Goal: Task Accomplishment & Management: Manage account settings

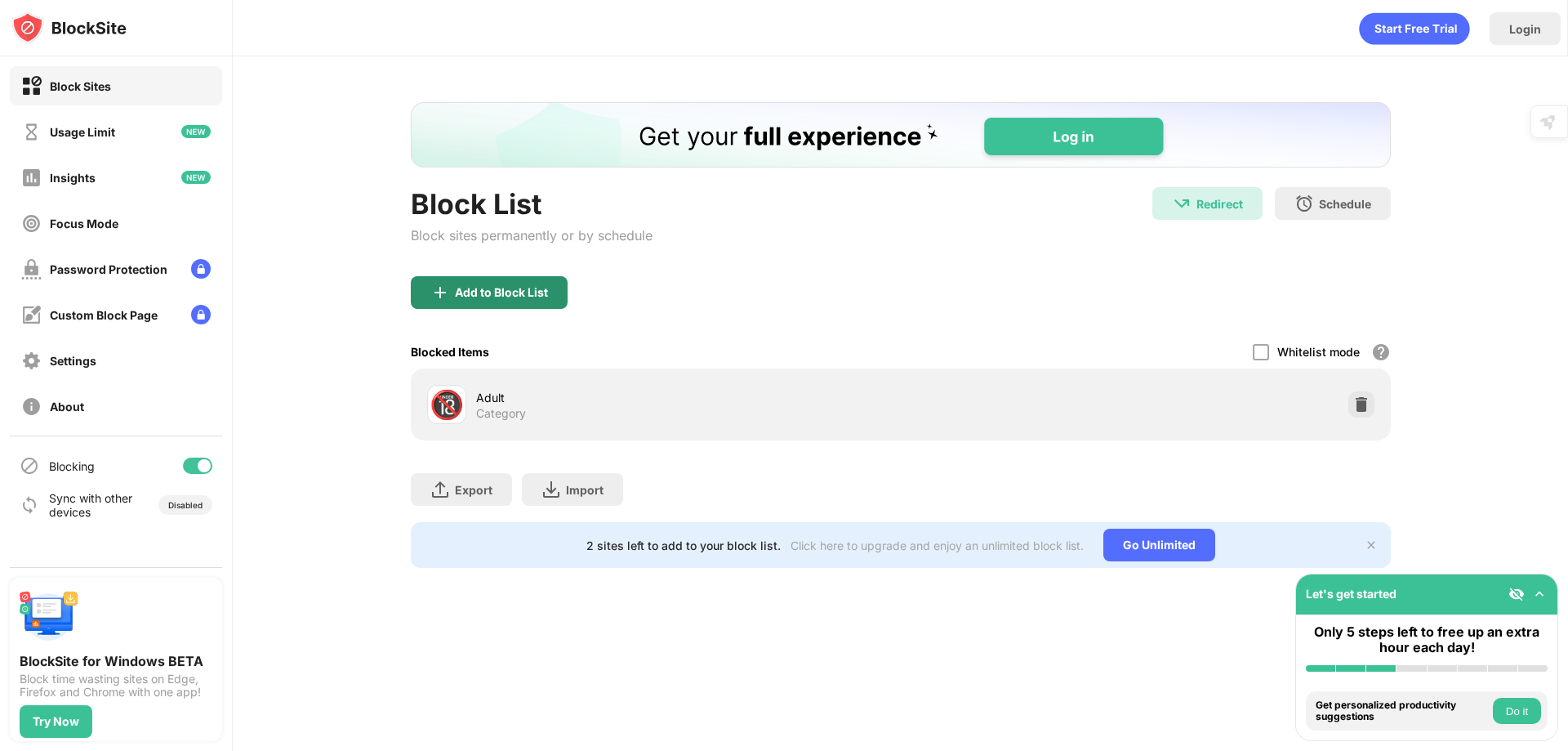
click at [487, 297] on div "Add to Block List" at bounding box center [501, 292] width 93 height 13
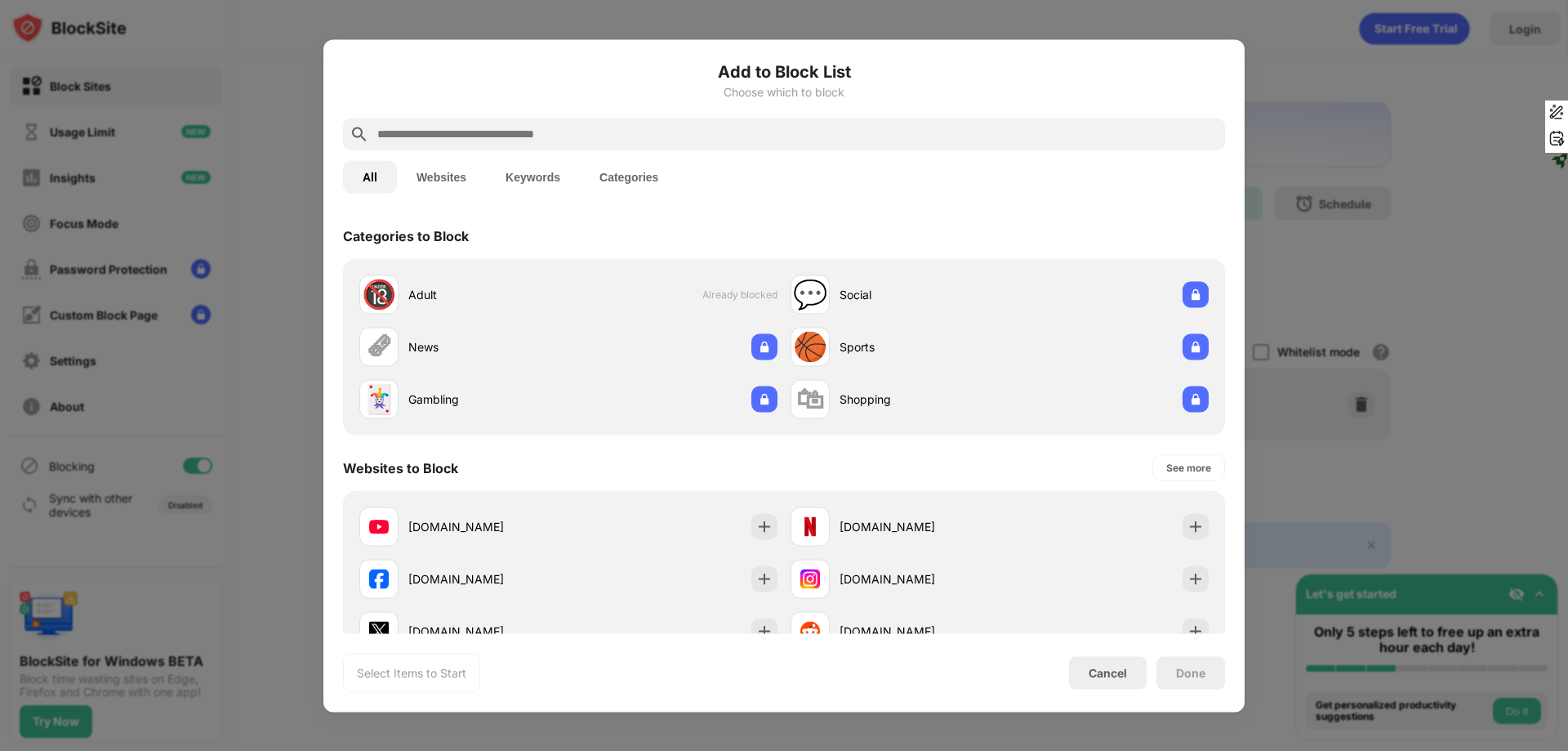
click at [559, 136] on input "text" at bounding box center [797, 133] width 843 height 20
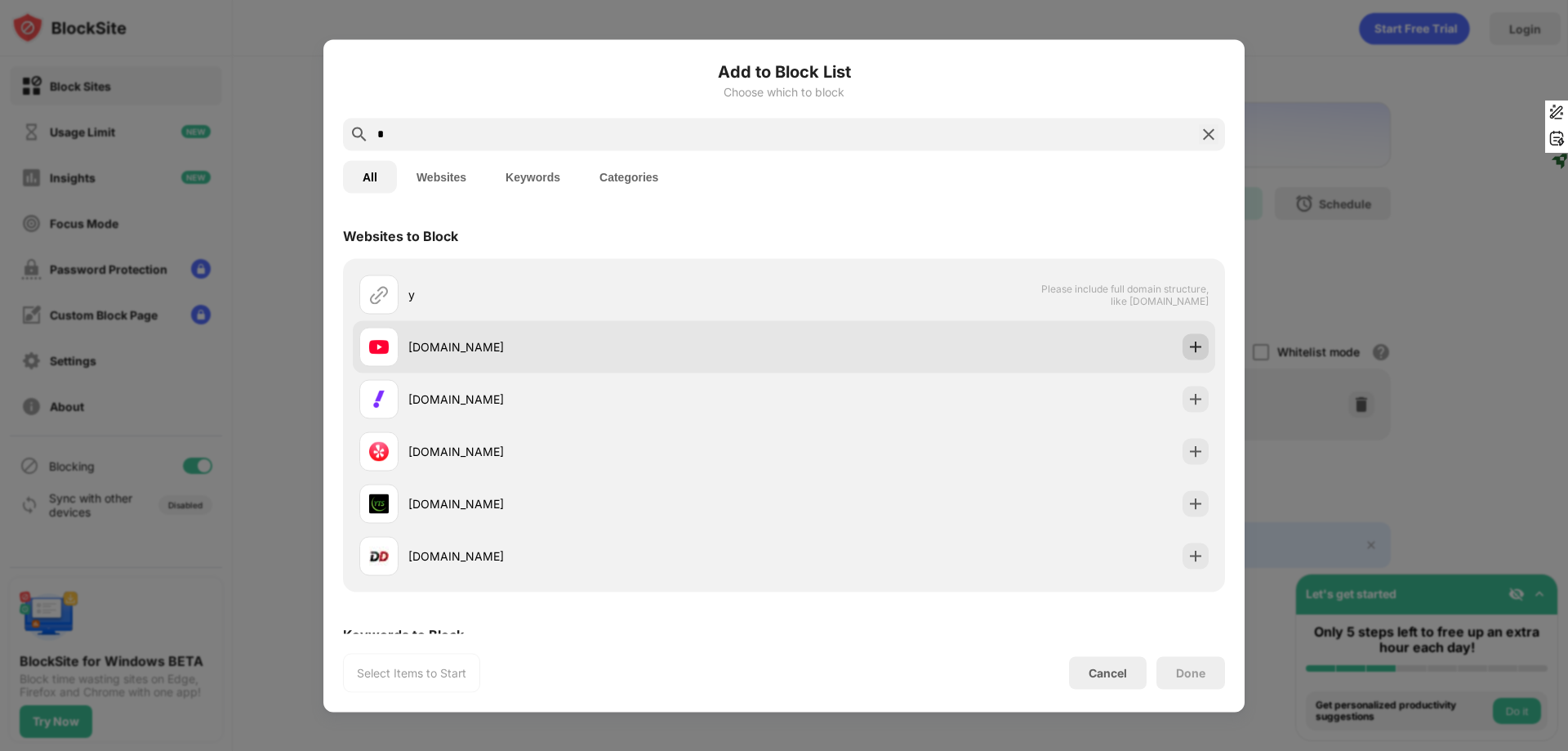
type input "*"
click at [1187, 349] on img at bounding box center [1195, 346] width 16 height 16
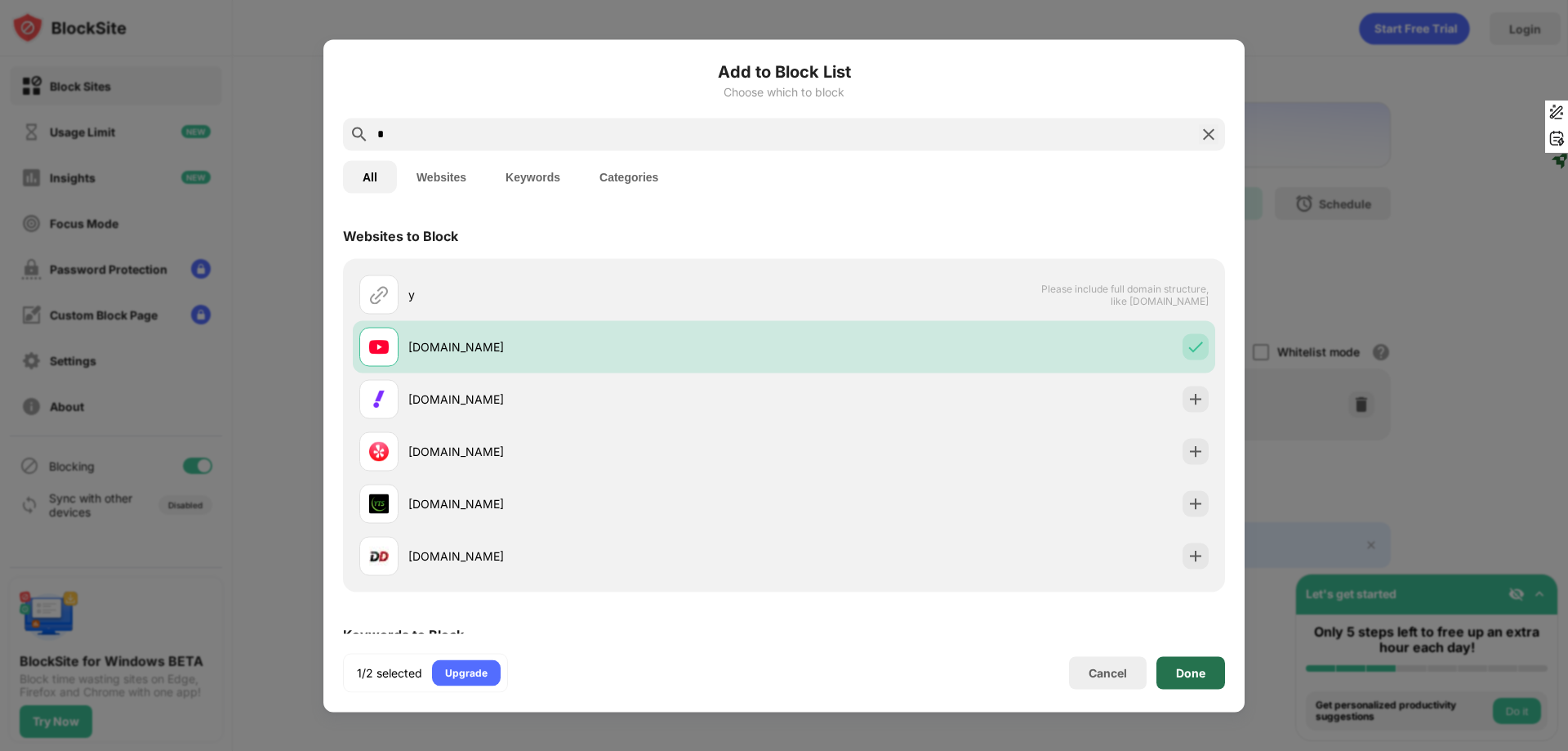
click at [1205, 673] on div "Done" at bounding box center [1190, 672] width 69 height 32
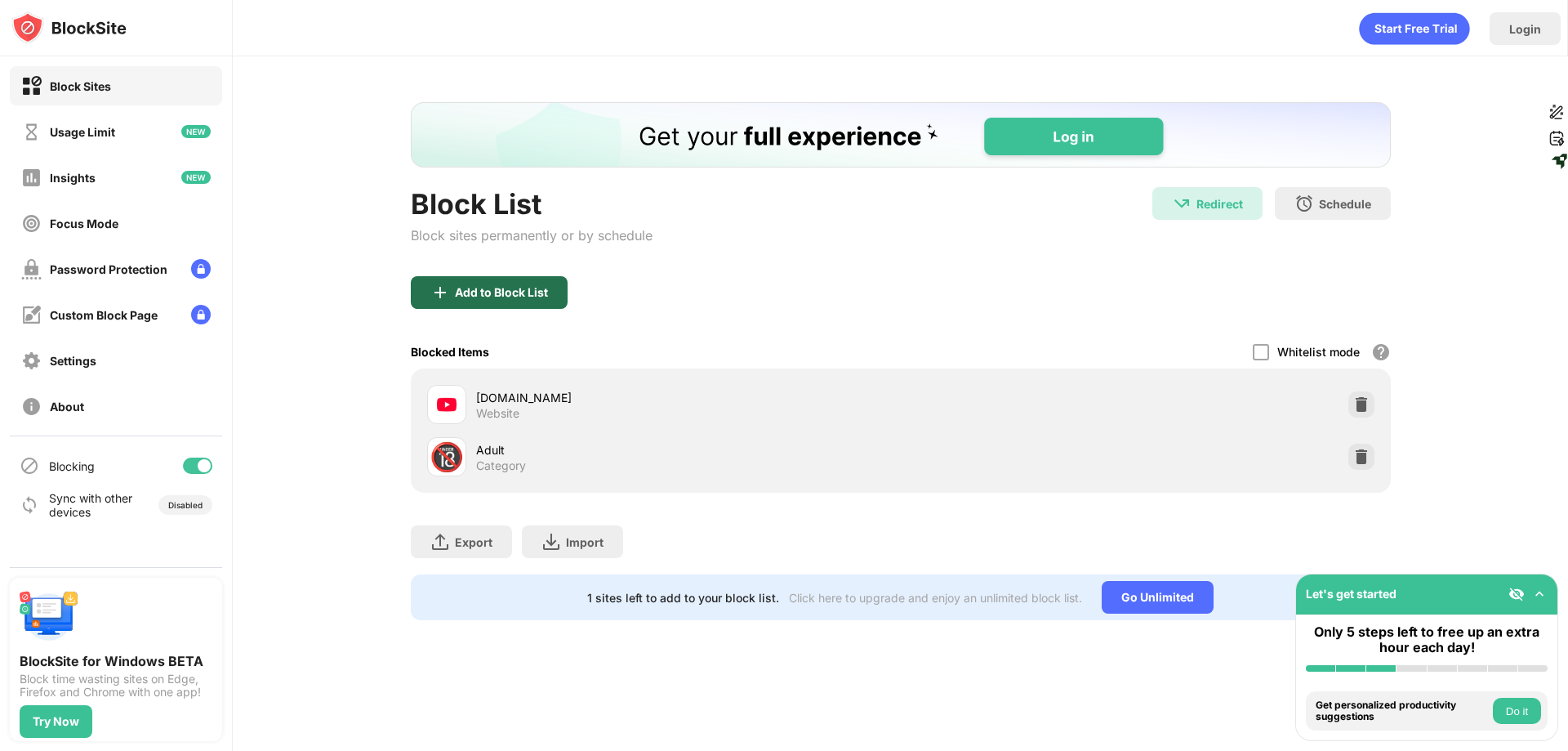
click at [515, 285] on div "Add to Block List" at bounding box center [489, 292] width 157 height 32
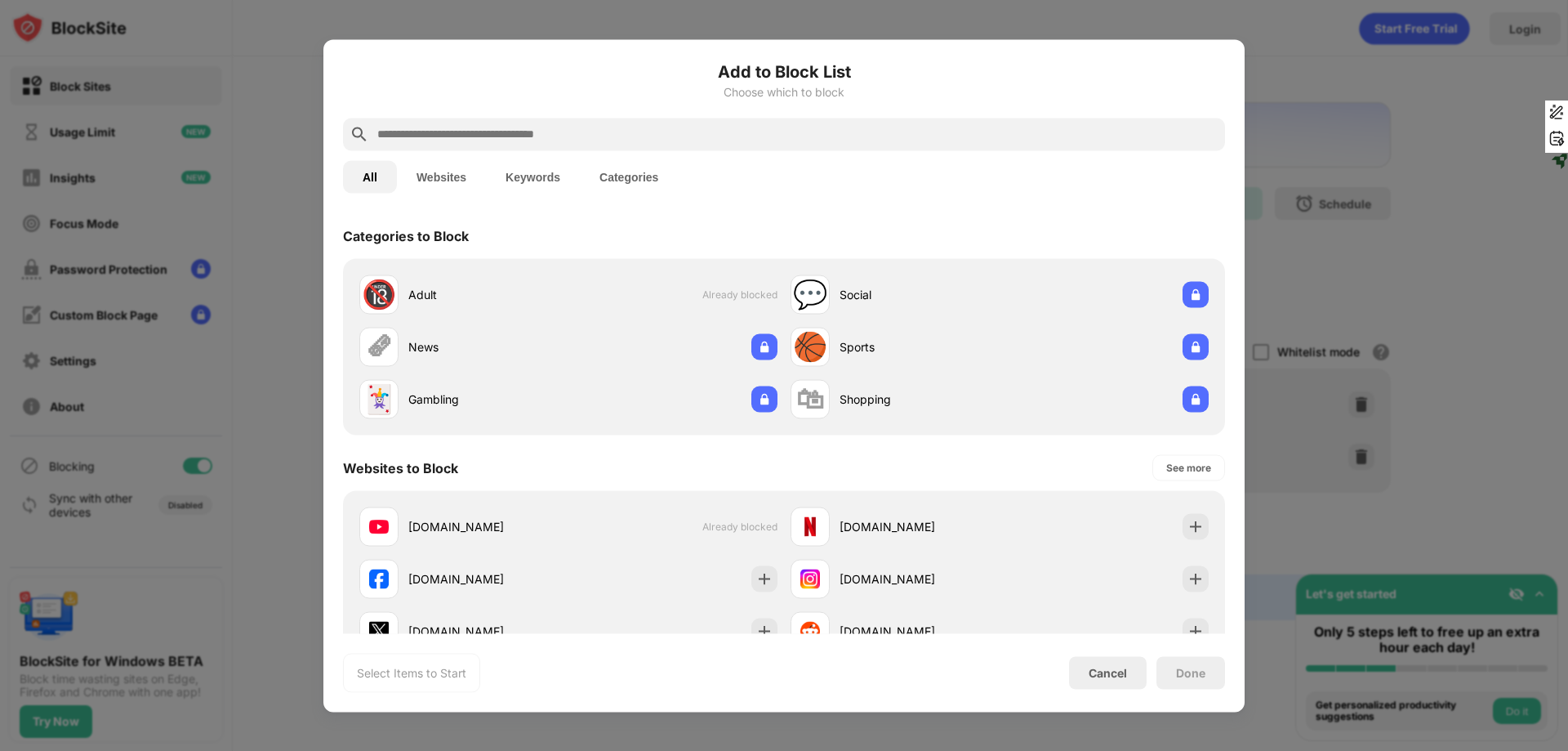
click at [539, 133] on input "text" at bounding box center [797, 133] width 843 height 20
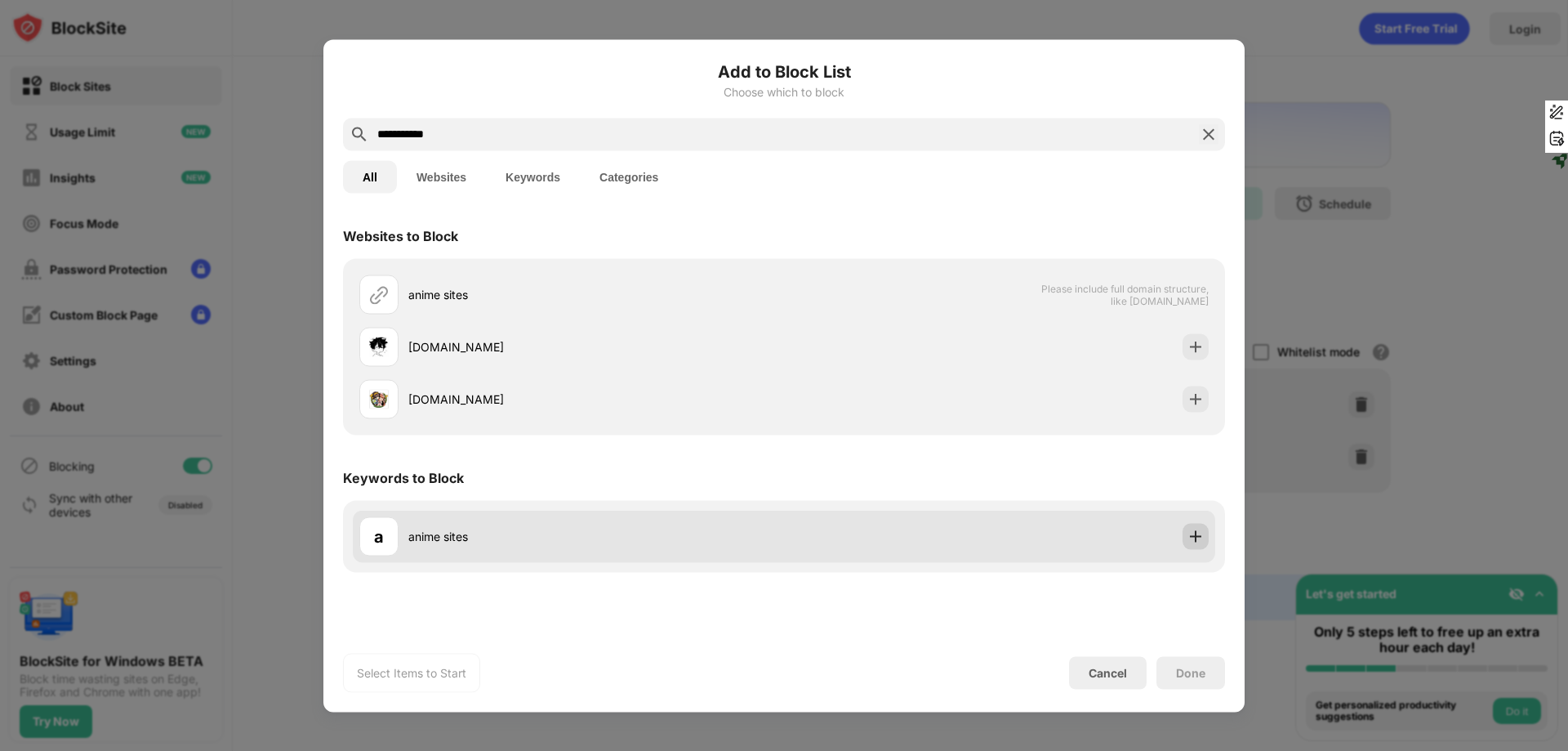
type input "**********"
click at [1200, 536] on img at bounding box center [1195, 536] width 16 height 16
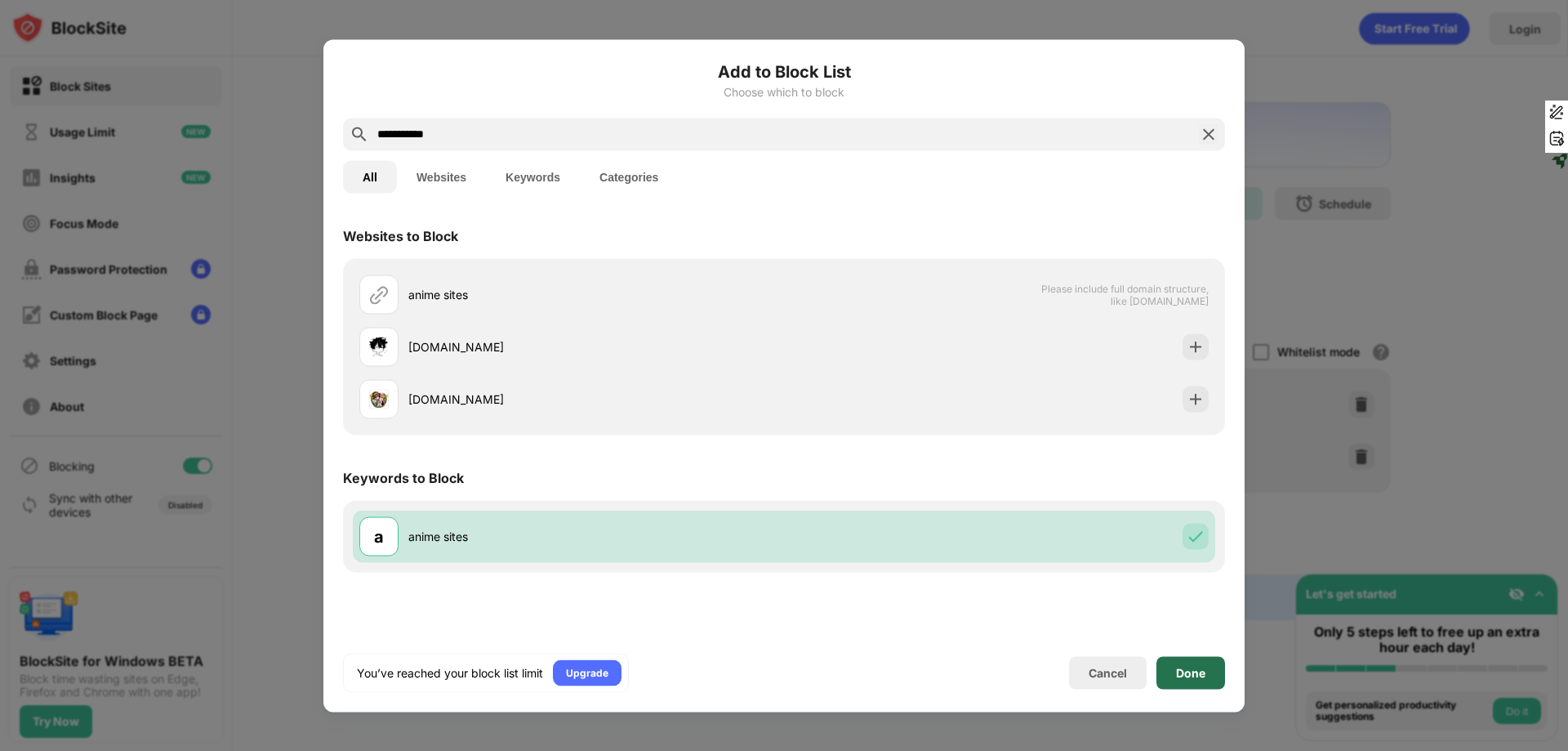
click at [1189, 662] on div "Done" at bounding box center [1190, 672] width 69 height 32
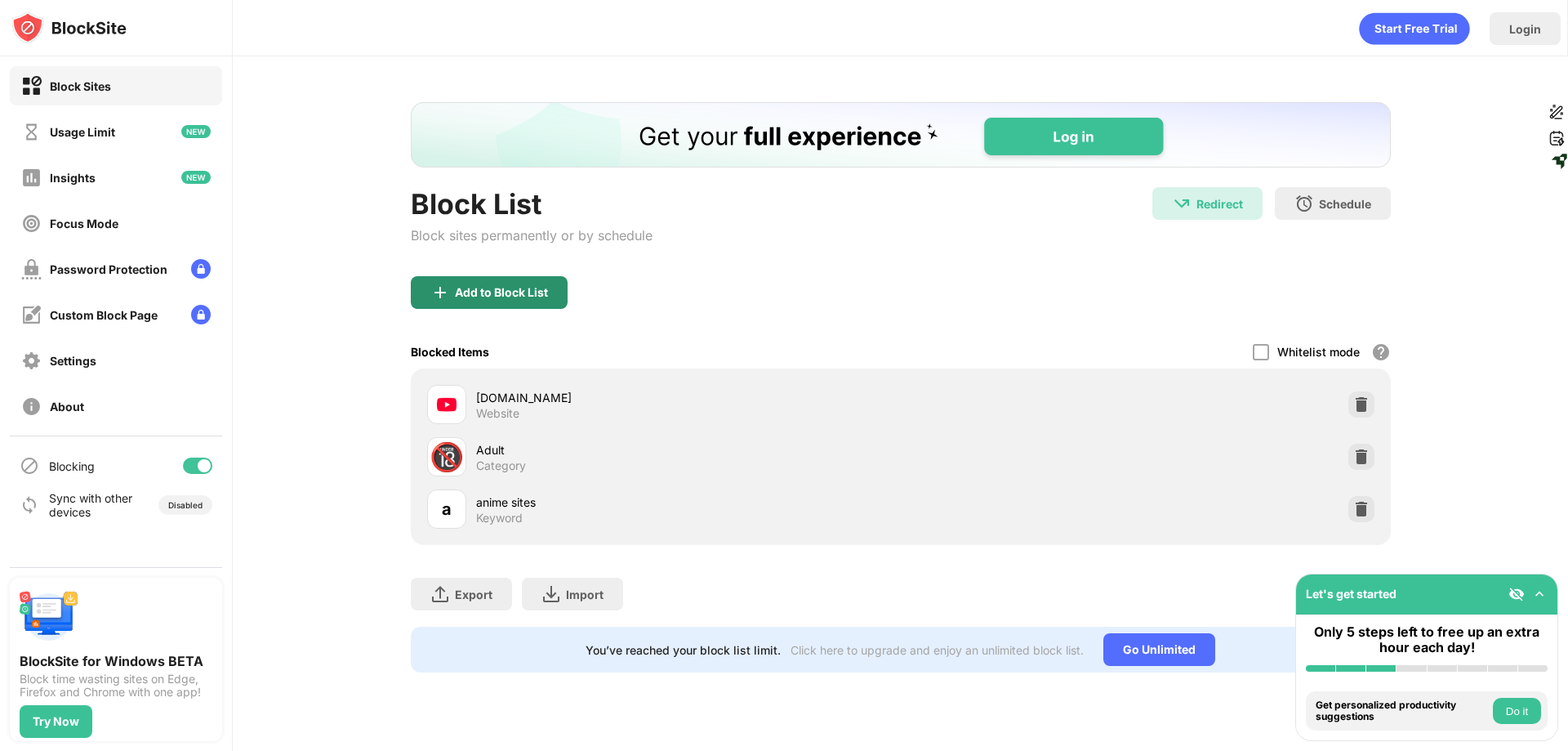
click at [479, 300] on div "Add to Block List" at bounding box center [489, 292] width 157 height 32
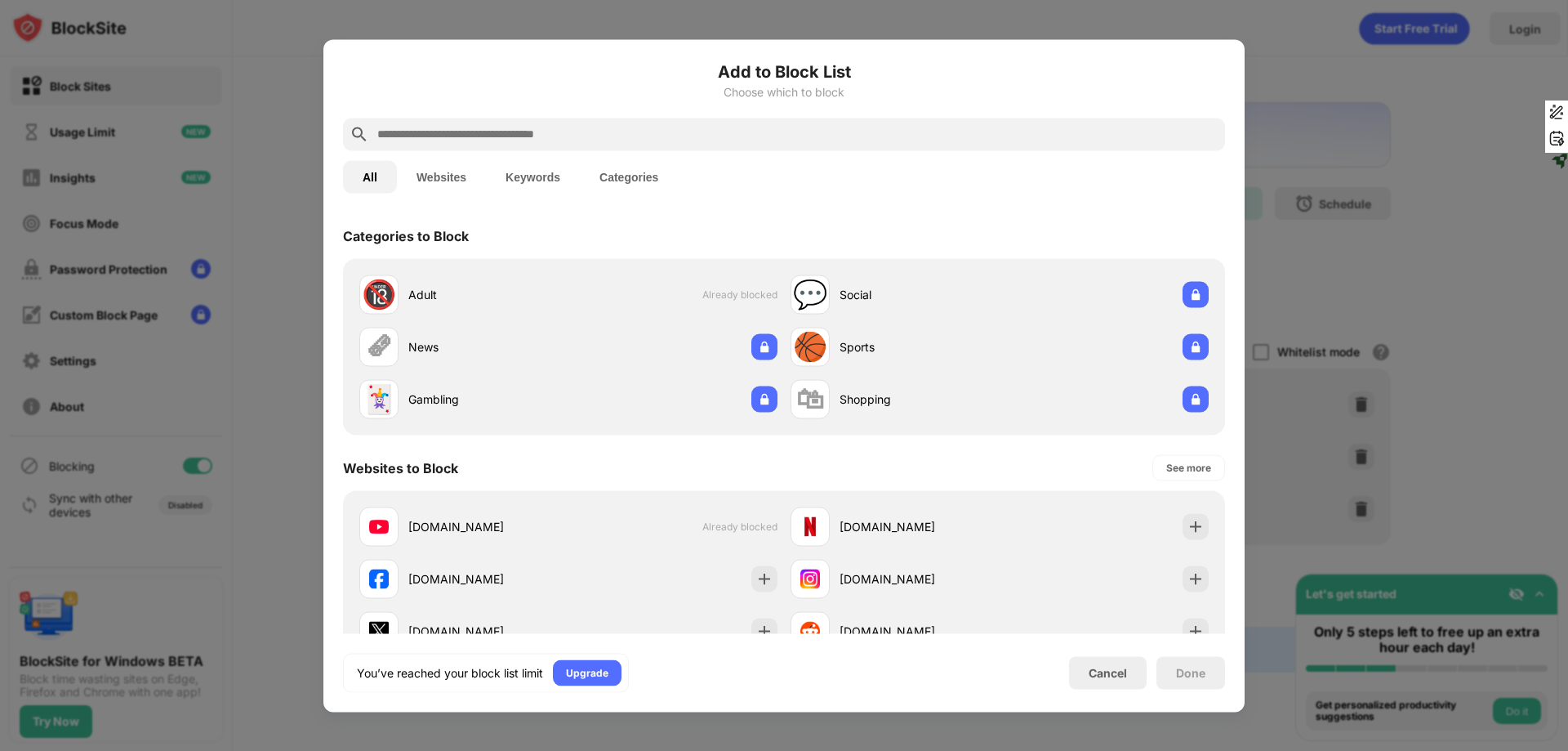
click at [511, 136] on input "text" at bounding box center [797, 133] width 843 height 20
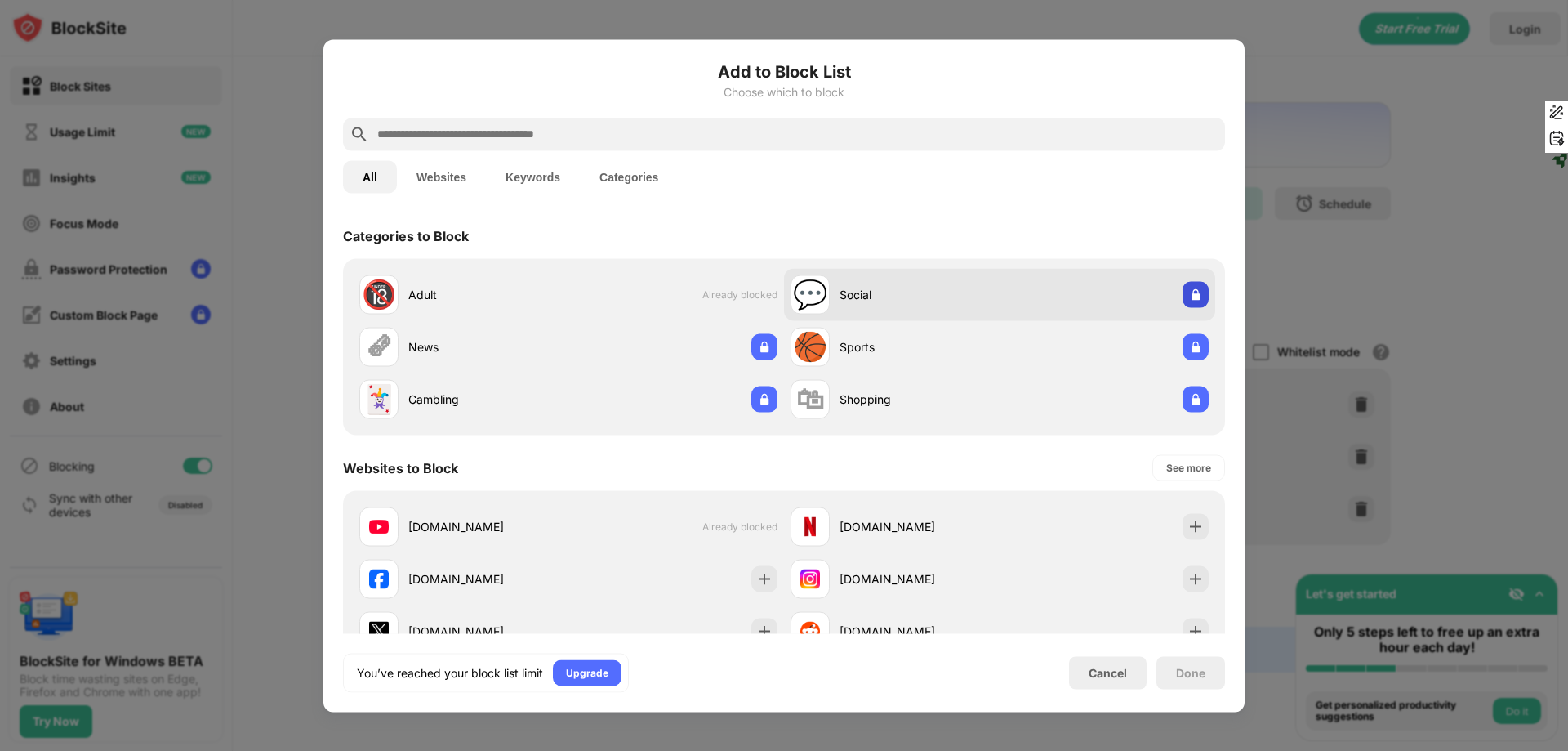
click at [1187, 298] on img at bounding box center [1195, 293] width 16 height 16
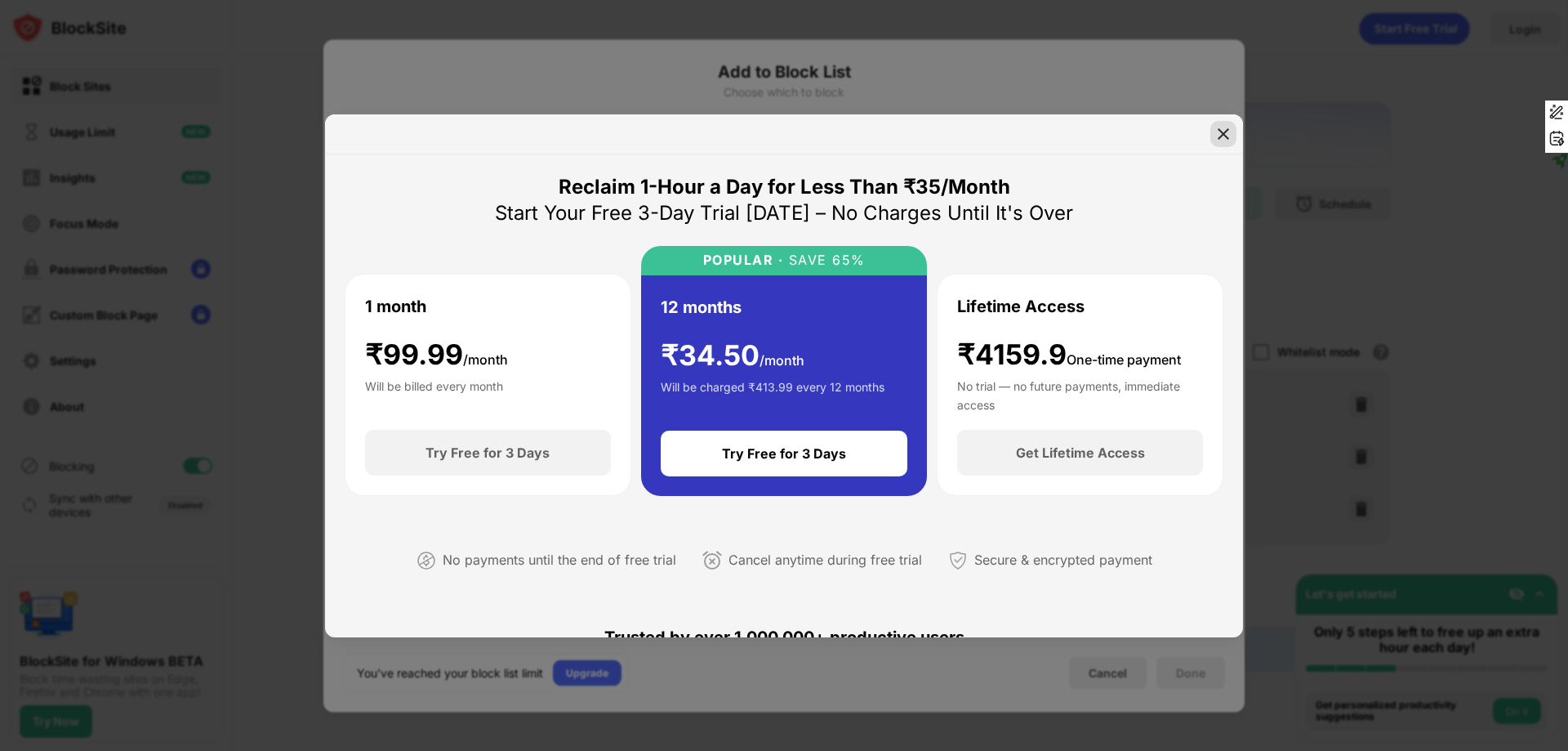
click at [1230, 132] on img at bounding box center [1223, 133] width 16 height 16
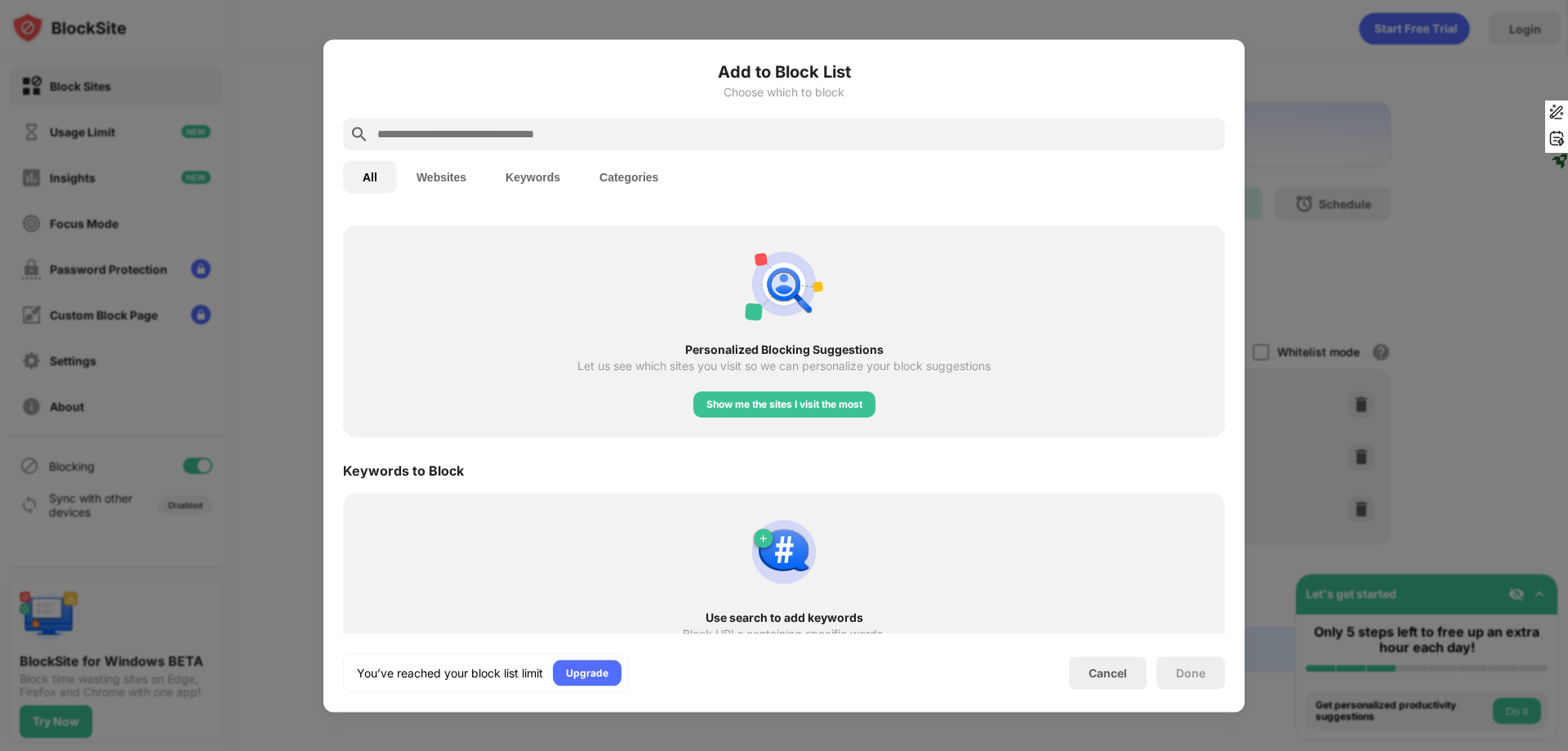
scroll to position [628, 0]
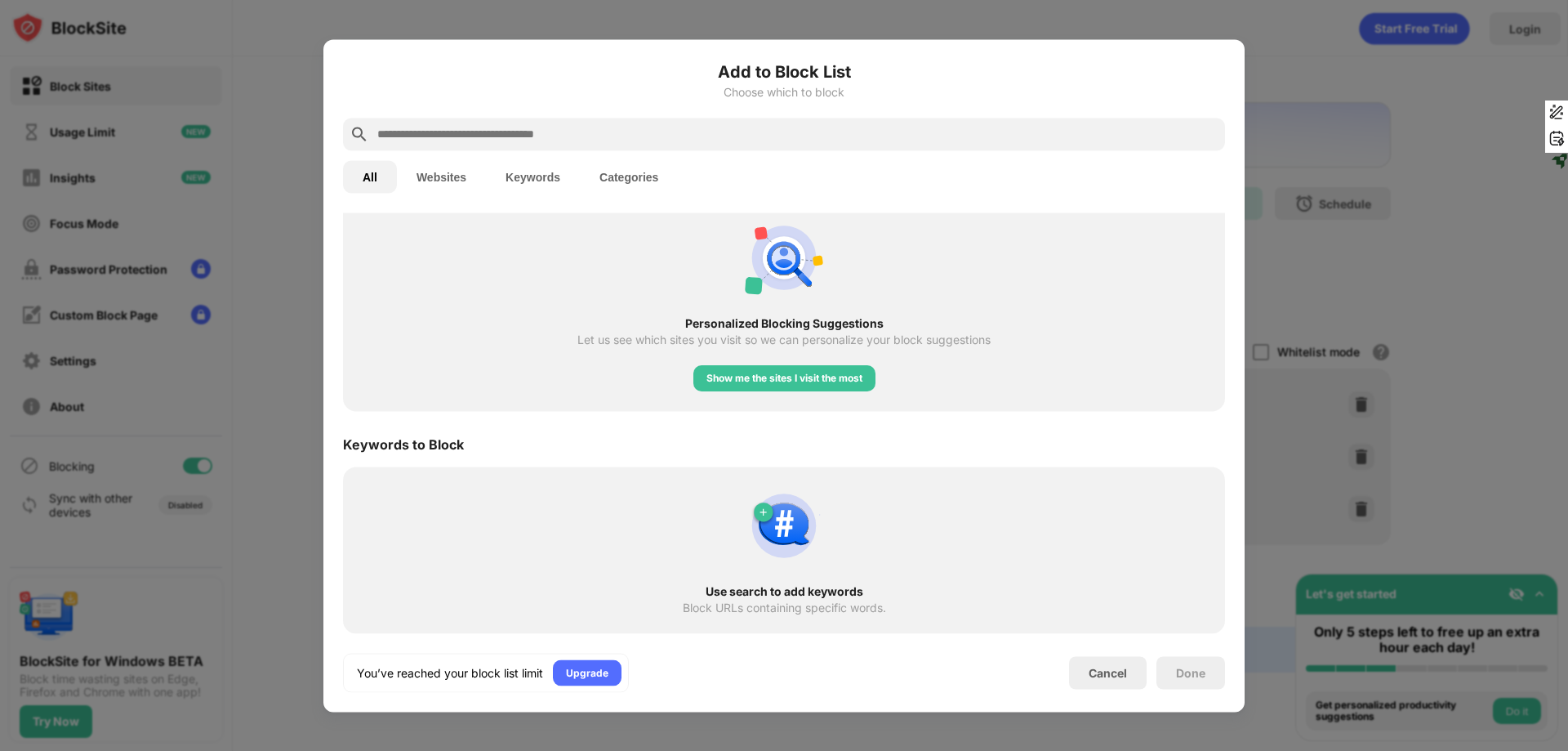
click at [766, 535] on img at bounding box center [784, 525] width 78 height 78
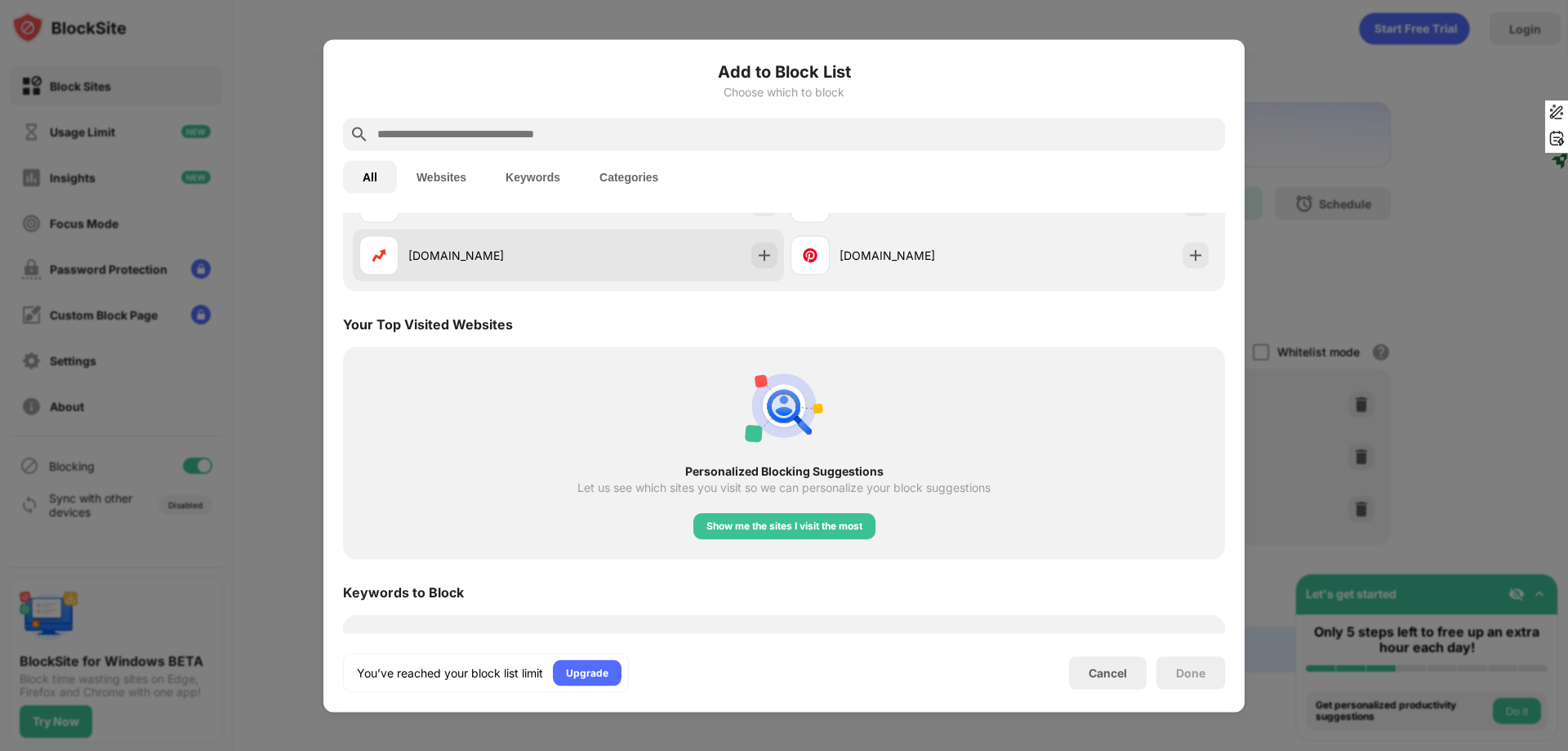
scroll to position [464, 0]
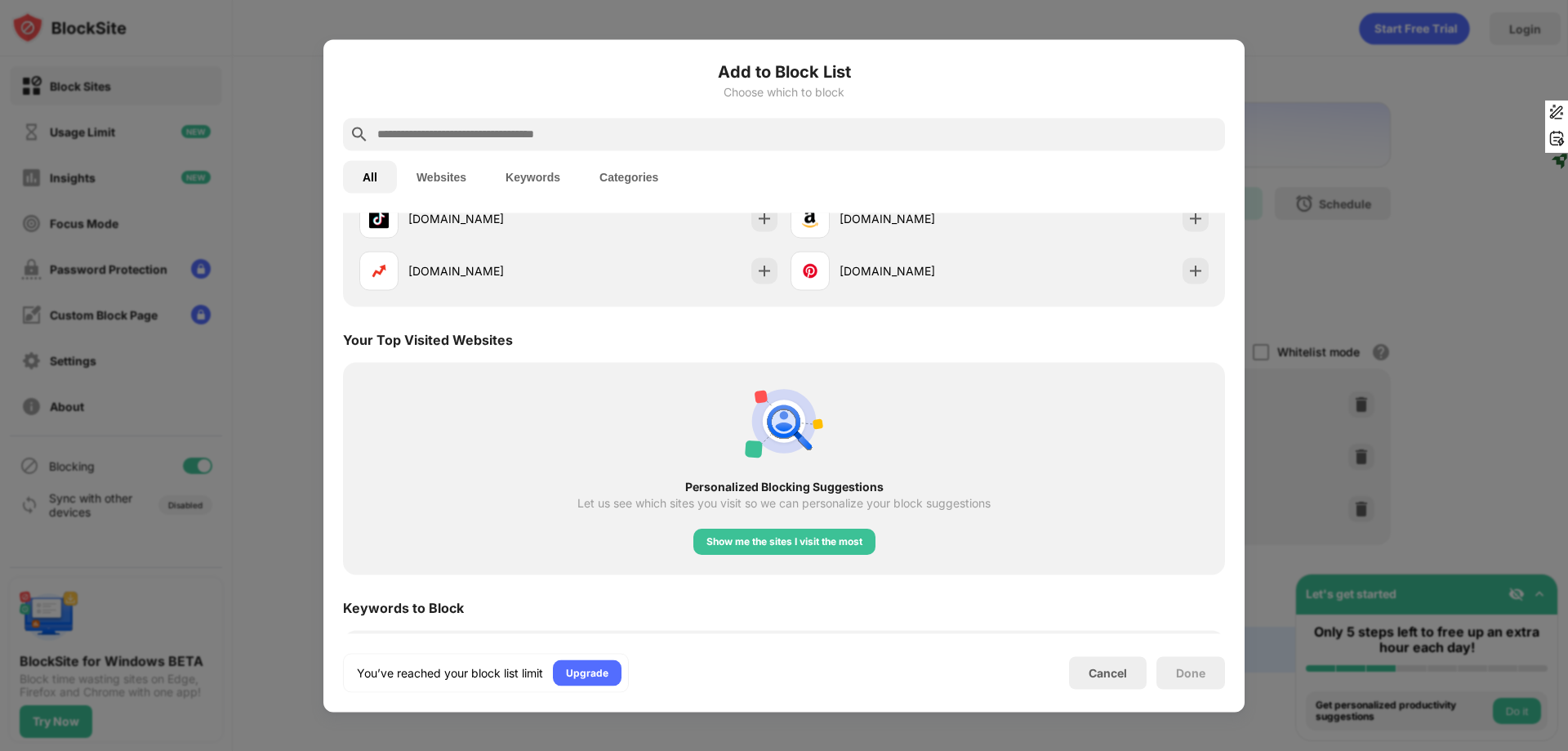
click at [444, 181] on button "Websites" at bounding box center [441, 176] width 89 height 32
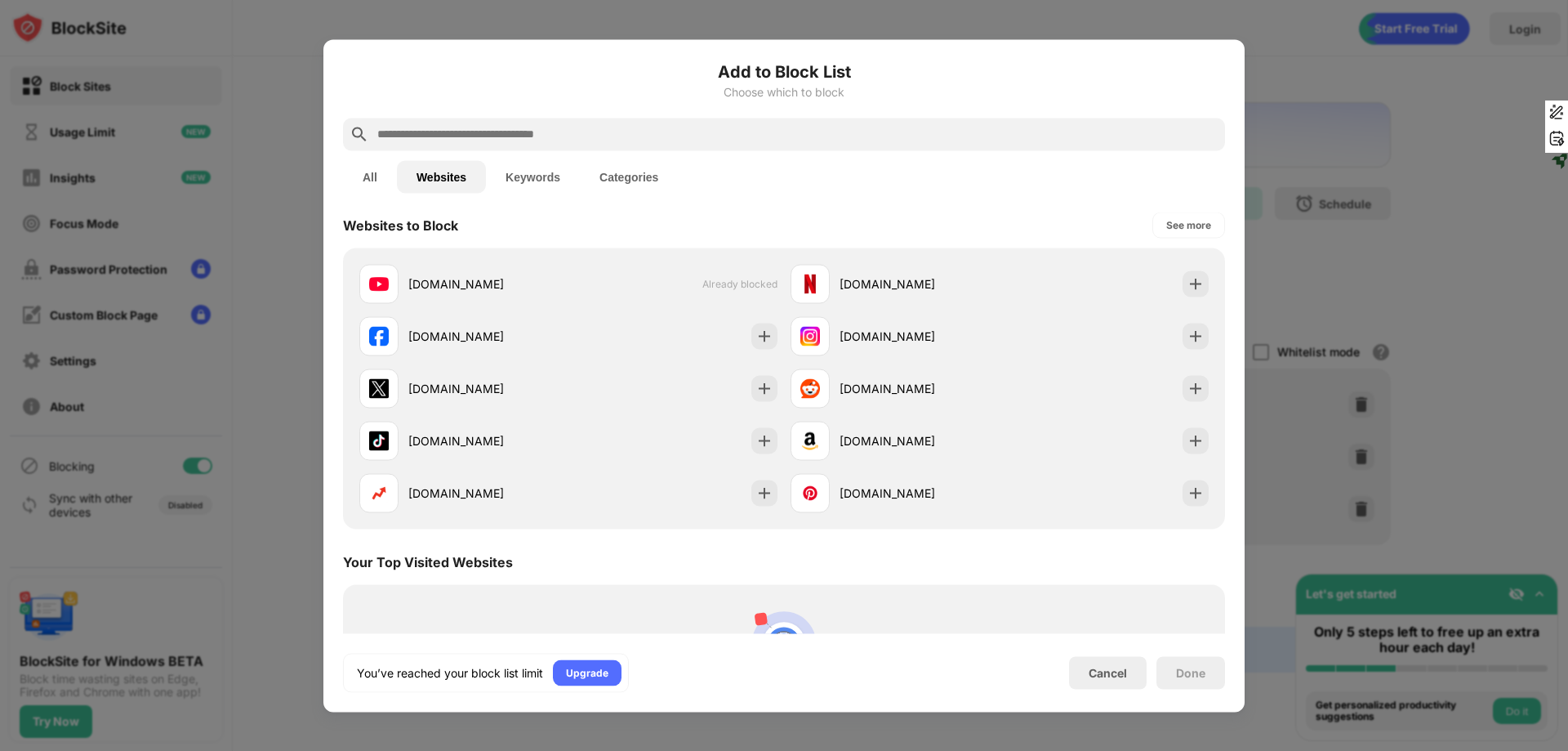
scroll to position [0, 0]
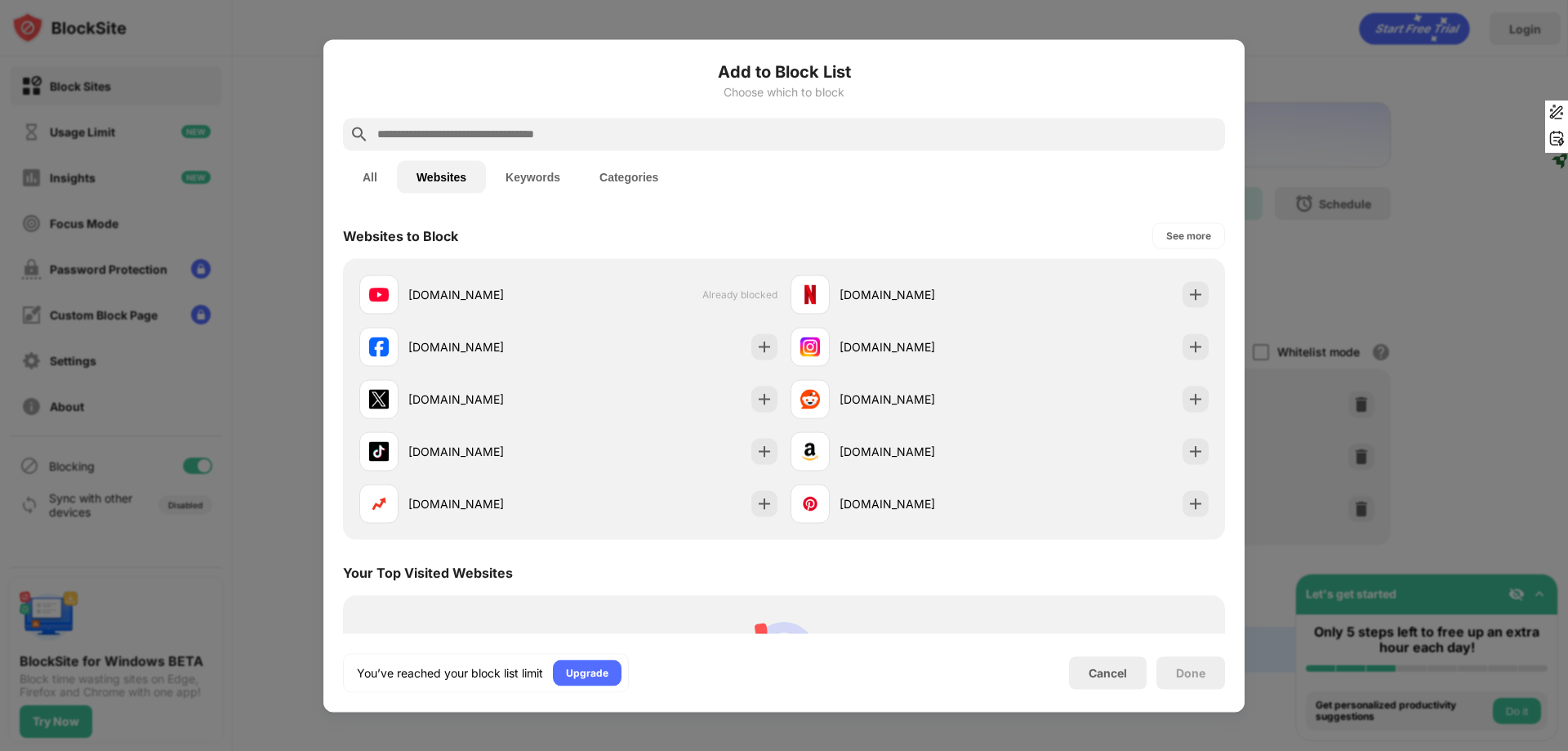
click at [533, 186] on button "Keywords" at bounding box center [533, 176] width 94 height 32
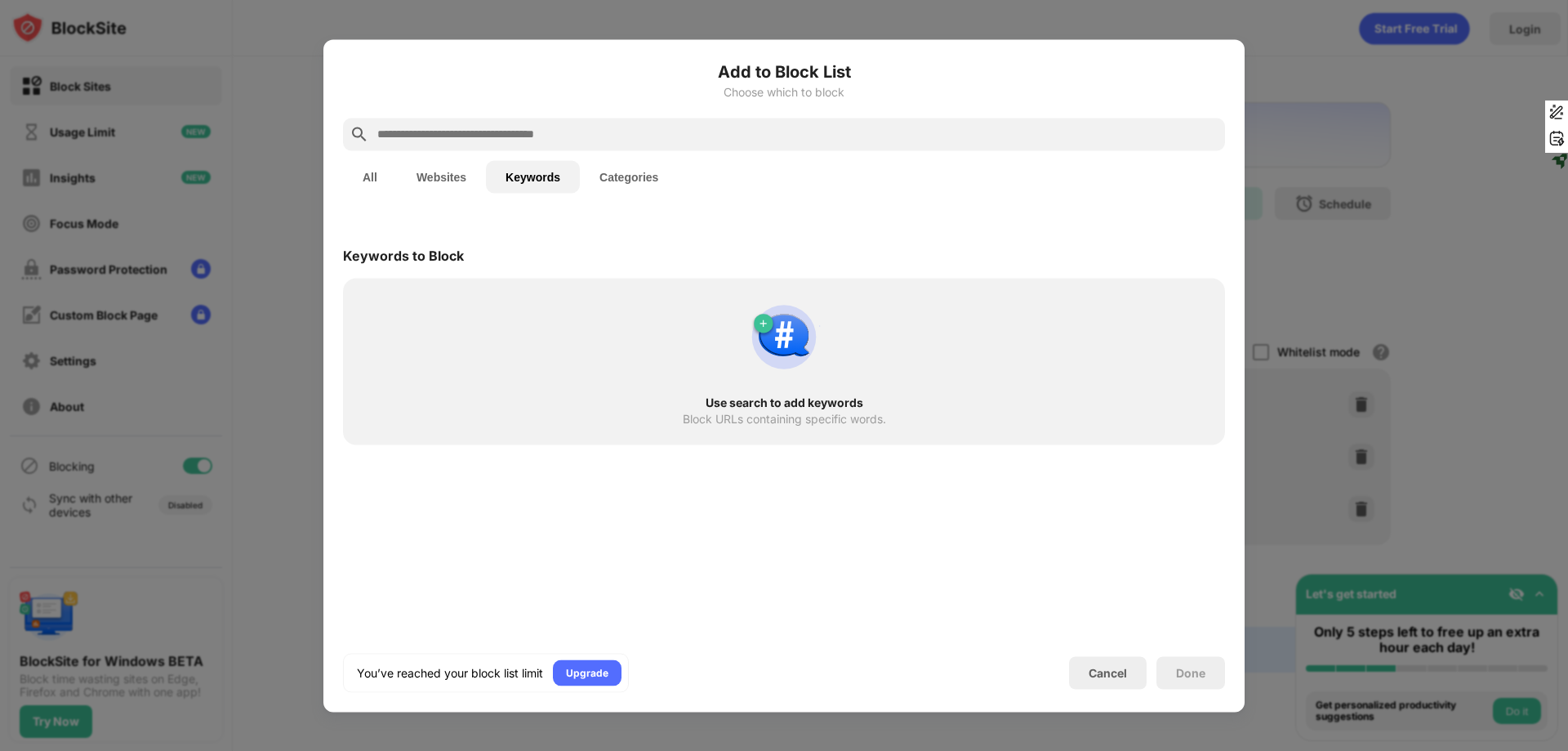
click at [559, 119] on div at bounding box center [784, 134] width 882 height 32
drag, startPoint x: 571, startPoint y: 138, endPoint x: 575, endPoint y: 129, distance: 9.8
click at [573, 134] on input "text" at bounding box center [797, 133] width 843 height 20
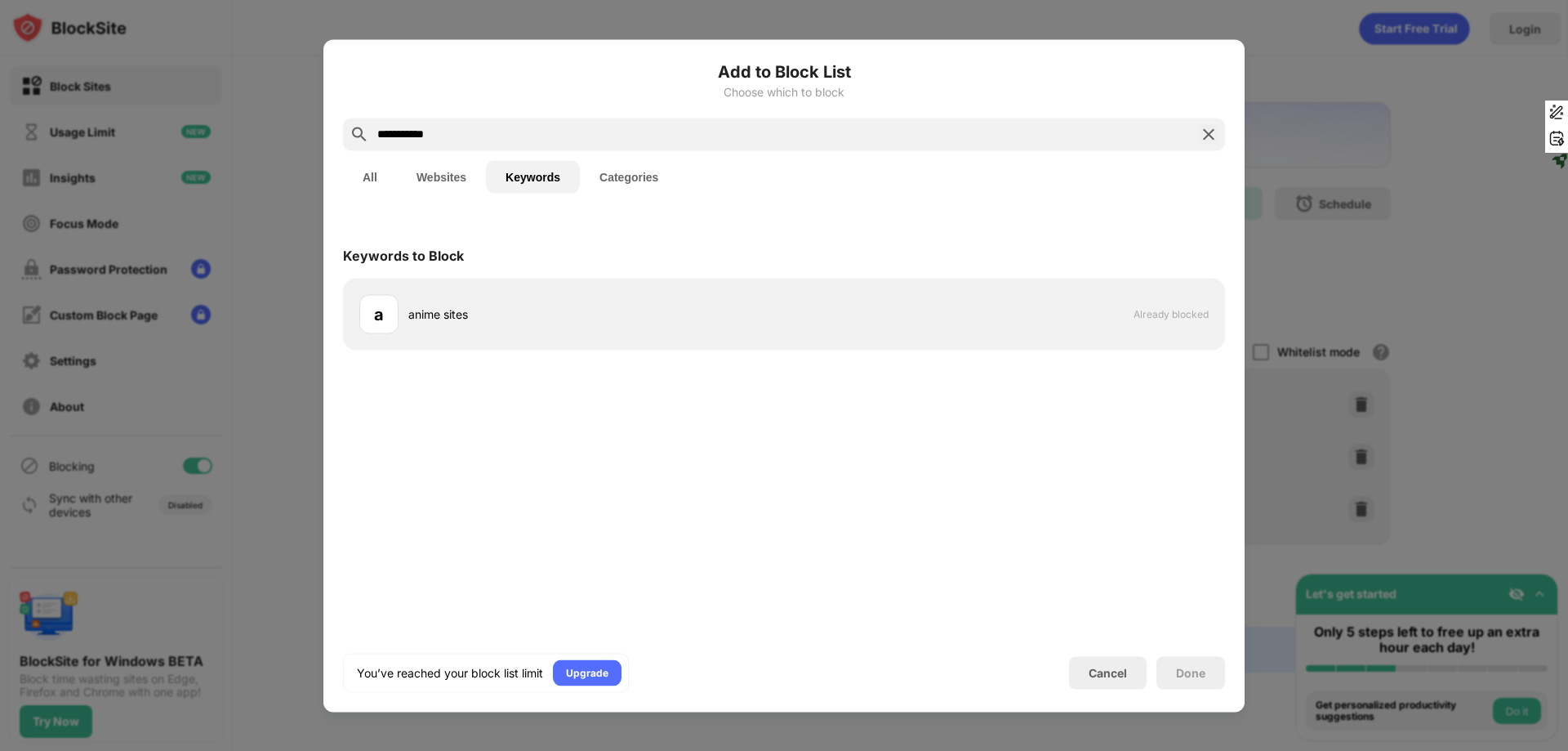
type input "**********"
click at [618, 177] on button "Categories" at bounding box center [628, 176] width 98 height 32
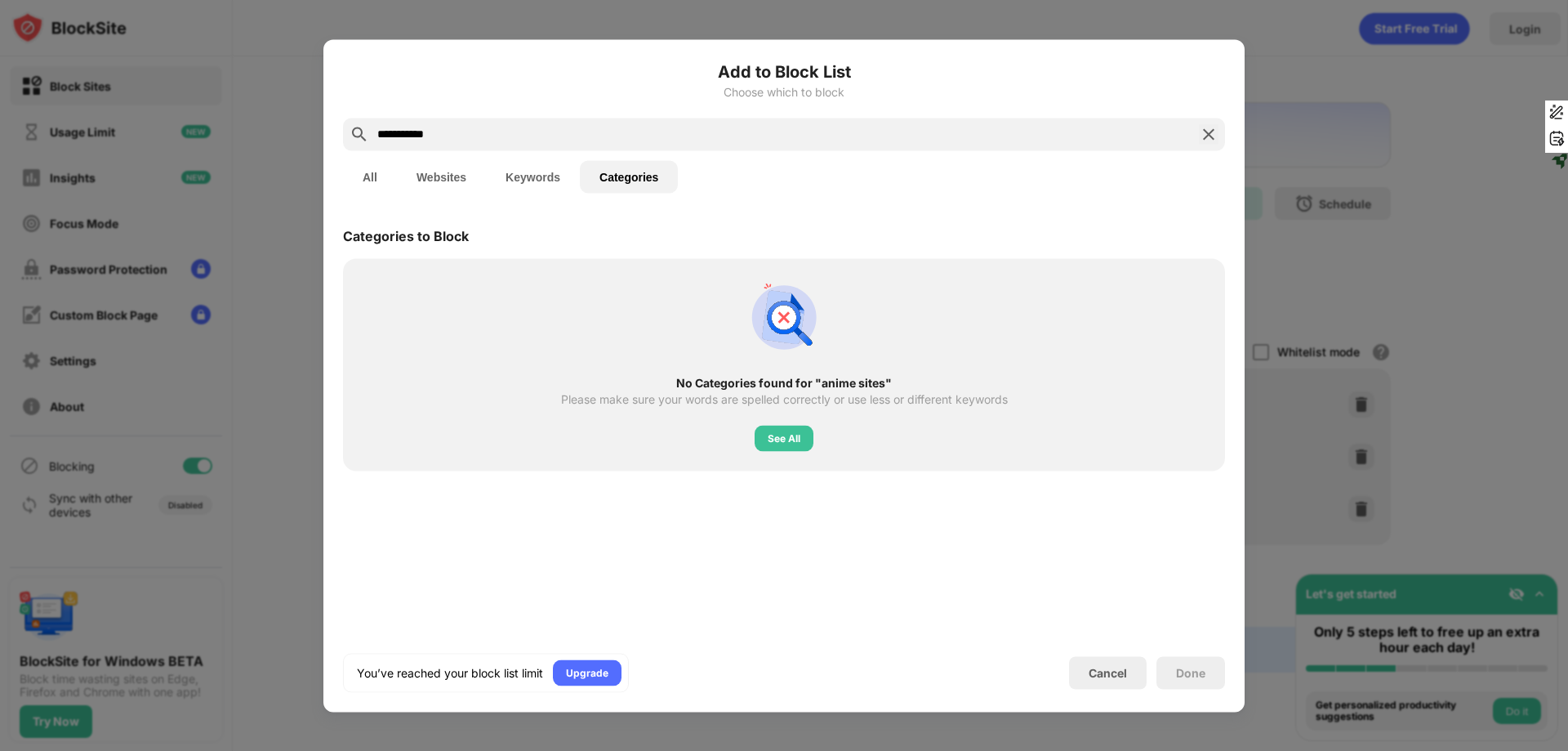
click at [473, 134] on input "**********" at bounding box center [784, 133] width 816 height 20
click at [782, 436] on div "See All" at bounding box center [784, 438] width 32 height 16
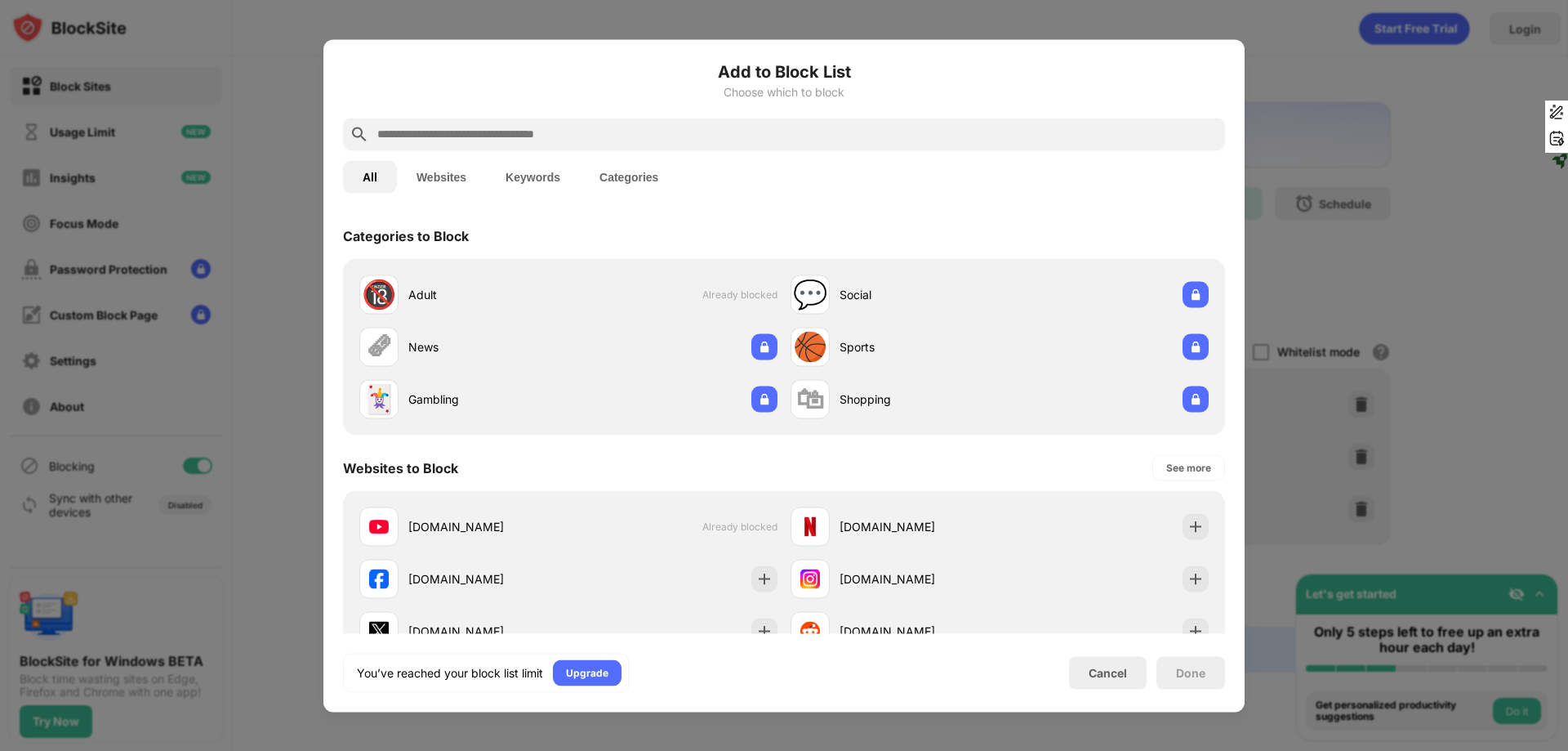
click at [625, 176] on button "Categories" at bounding box center [628, 176] width 98 height 32
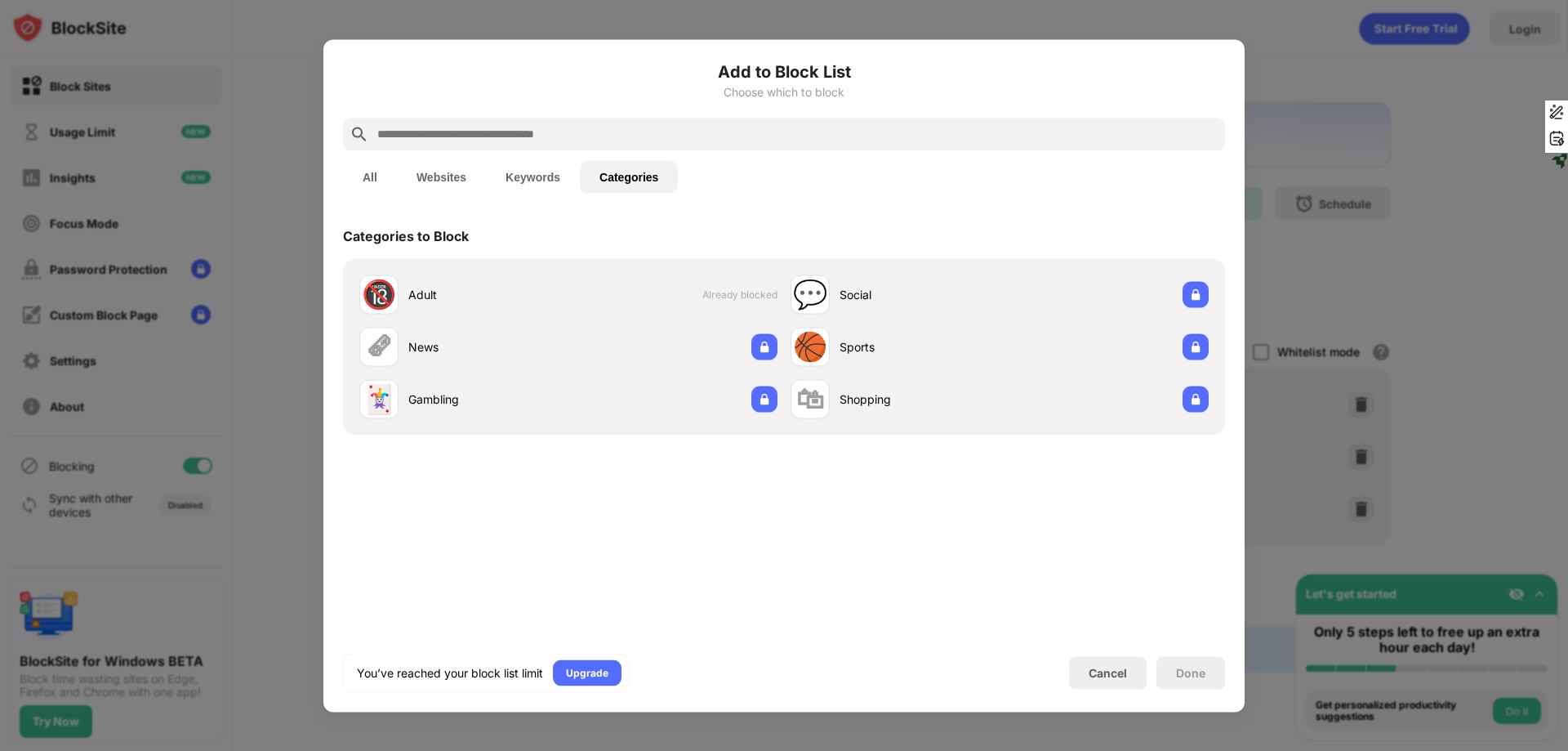
click at [529, 129] on input "text" at bounding box center [797, 133] width 843 height 20
type input "*"
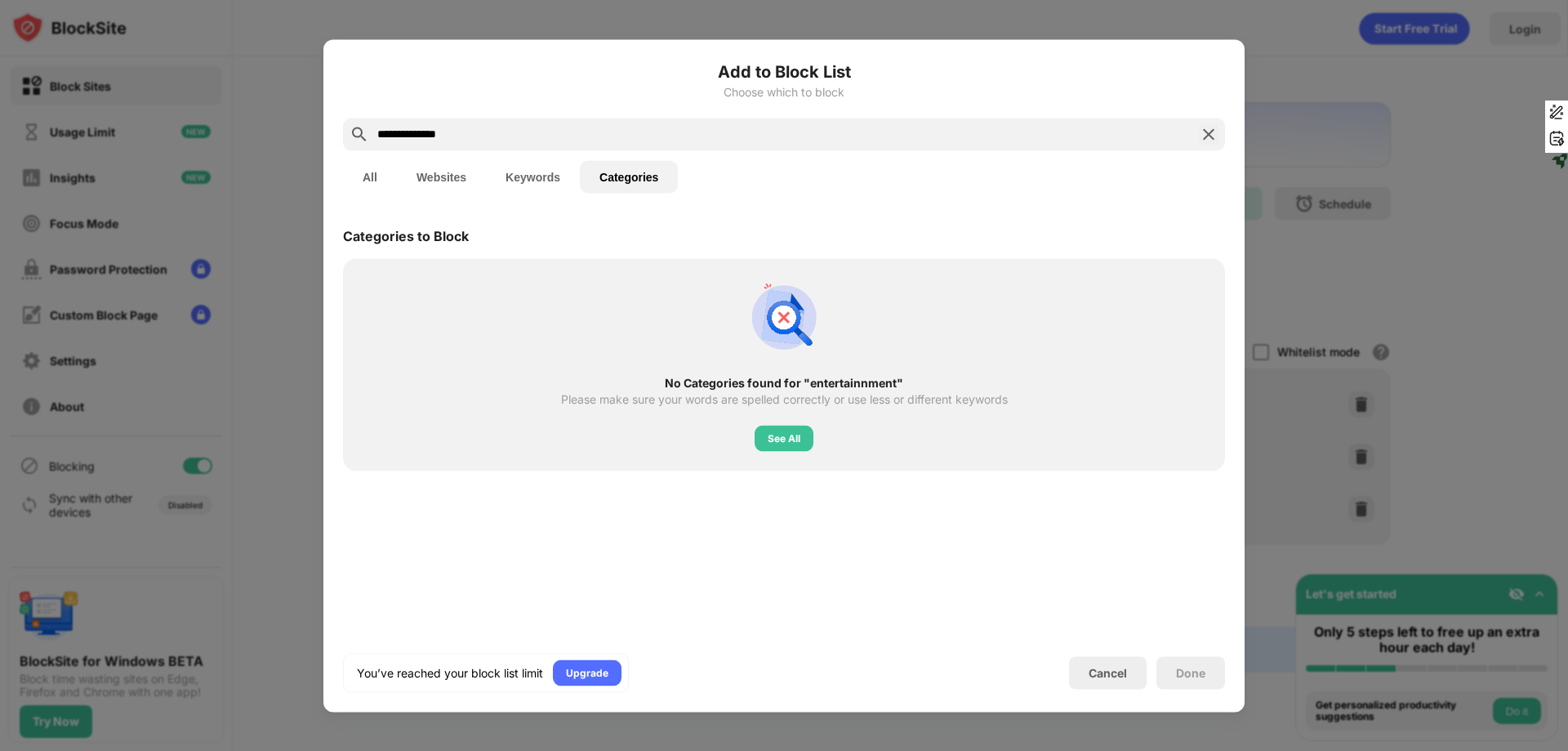
click at [521, 185] on button "Keywords" at bounding box center [533, 176] width 94 height 32
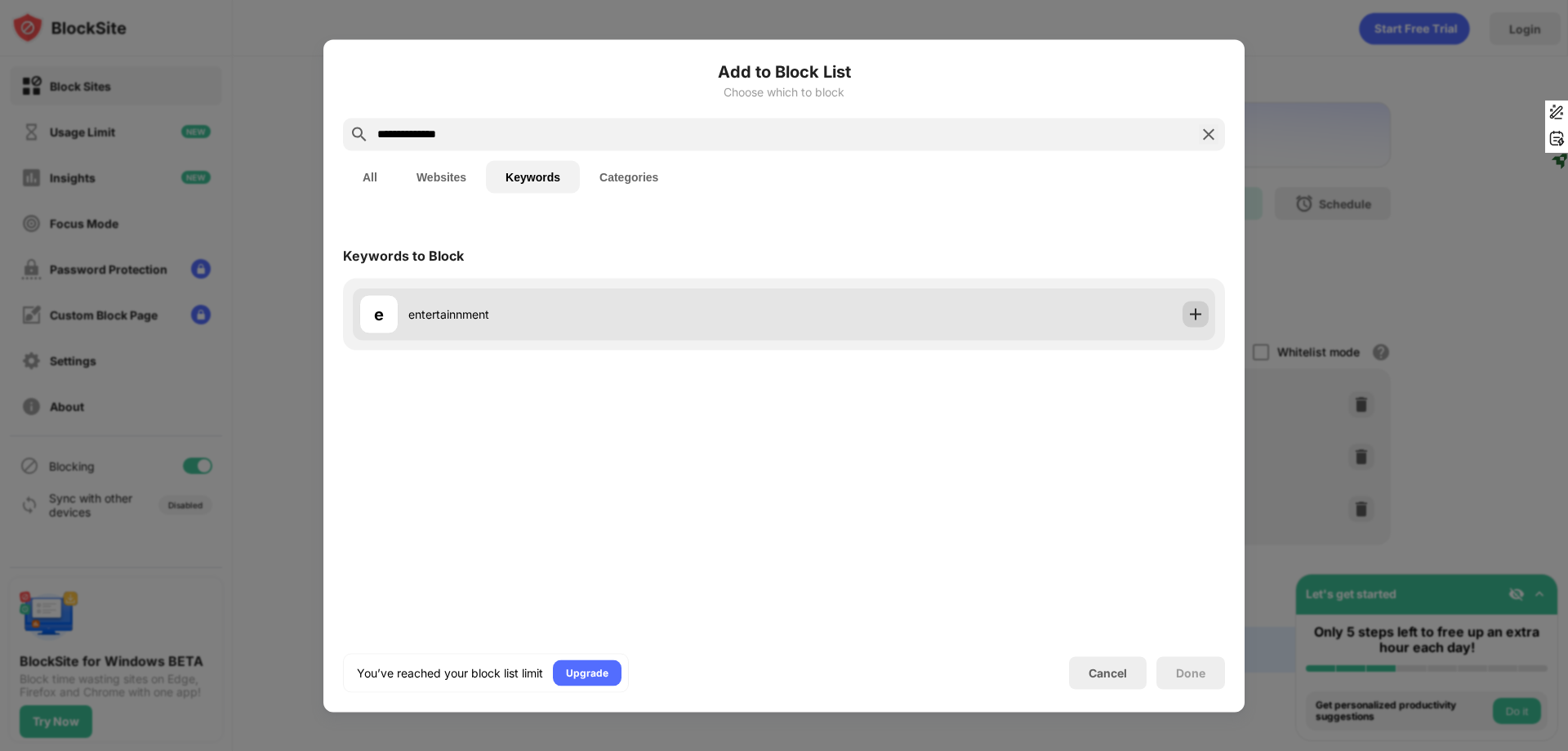
click at [1192, 316] on img at bounding box center [1195, 313] width 16 height 16
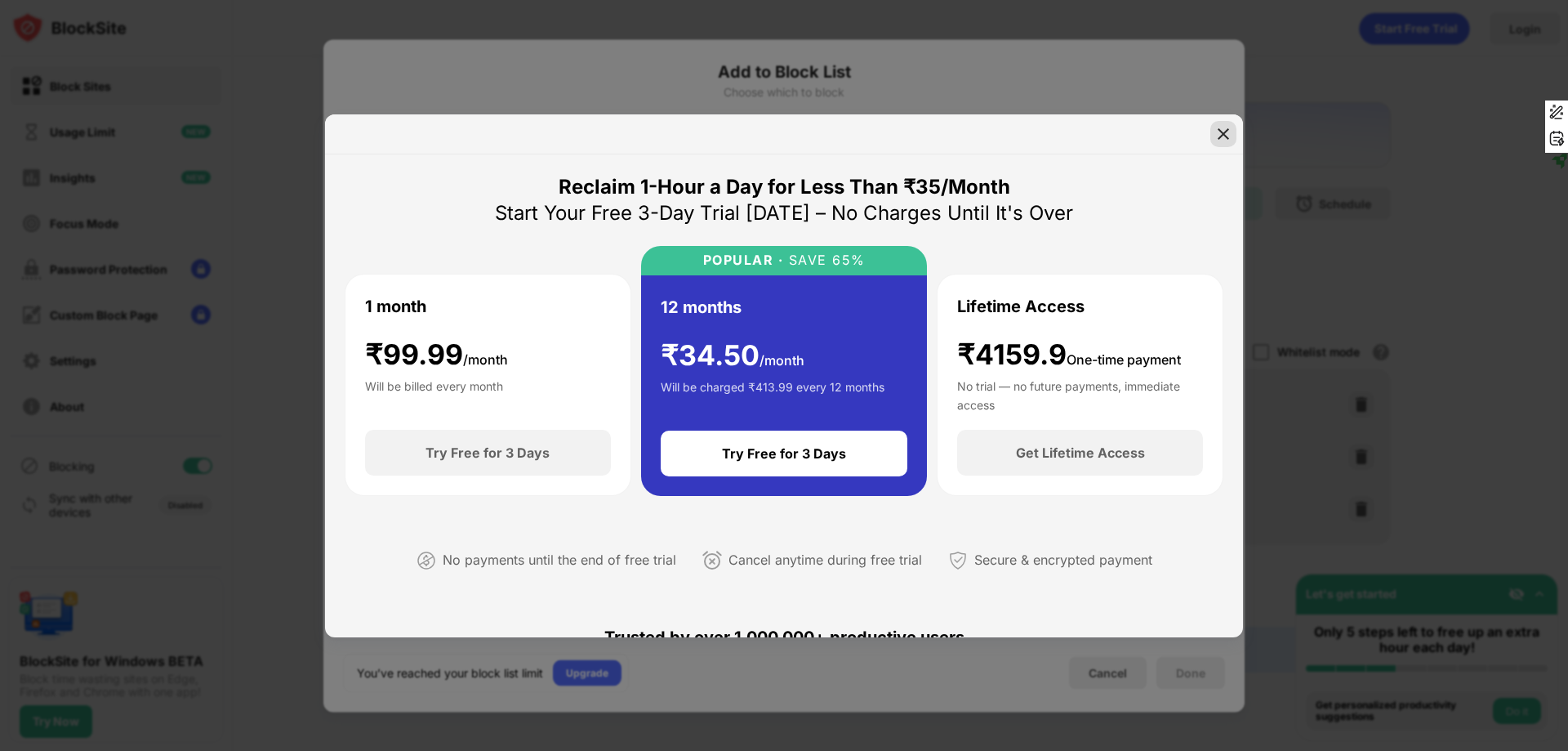
click at [1216, 140] on img at bounding box center [1223, 133] width 16 height 16
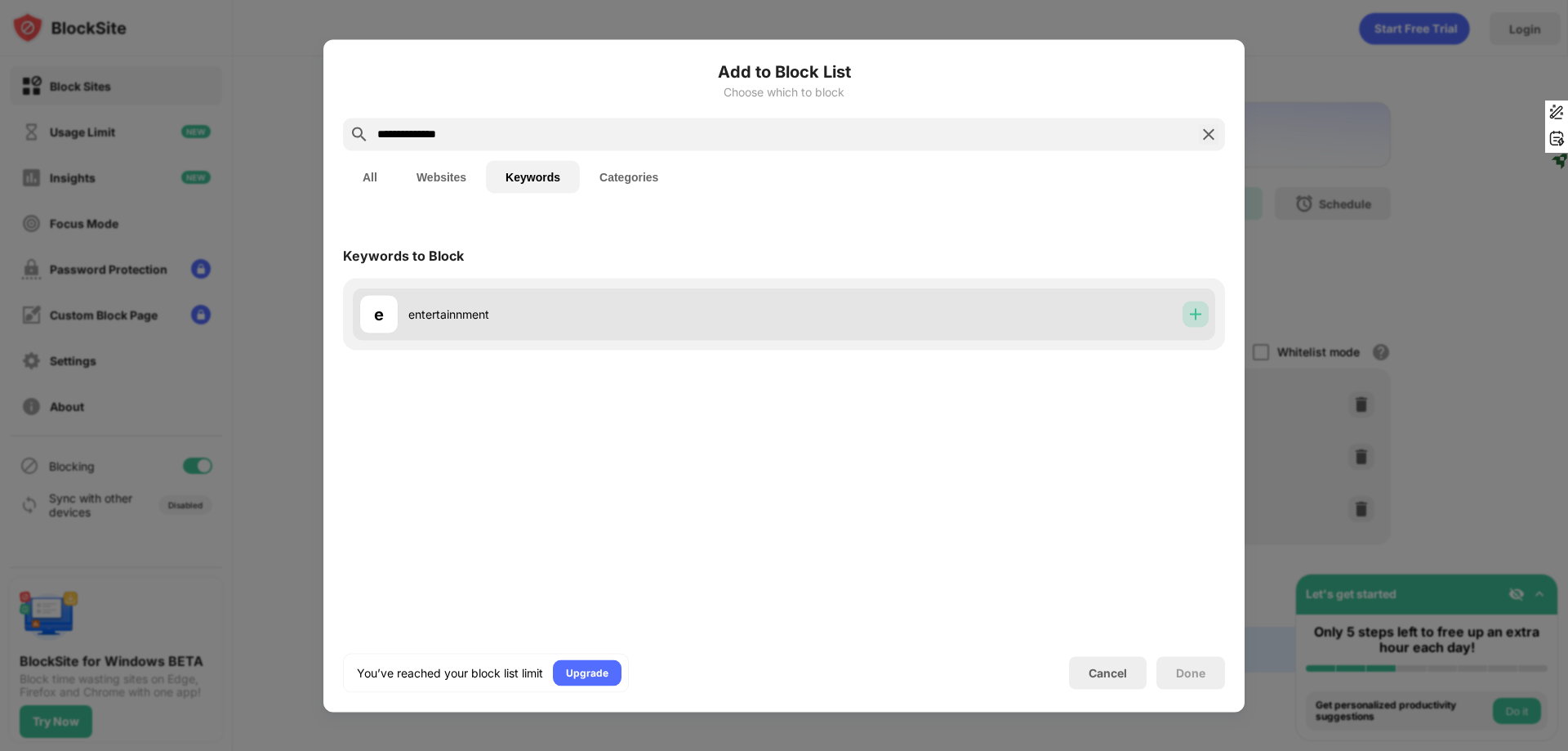
click at [1195, 320] on img at bounding box center [1195, 313] width 16 height 16
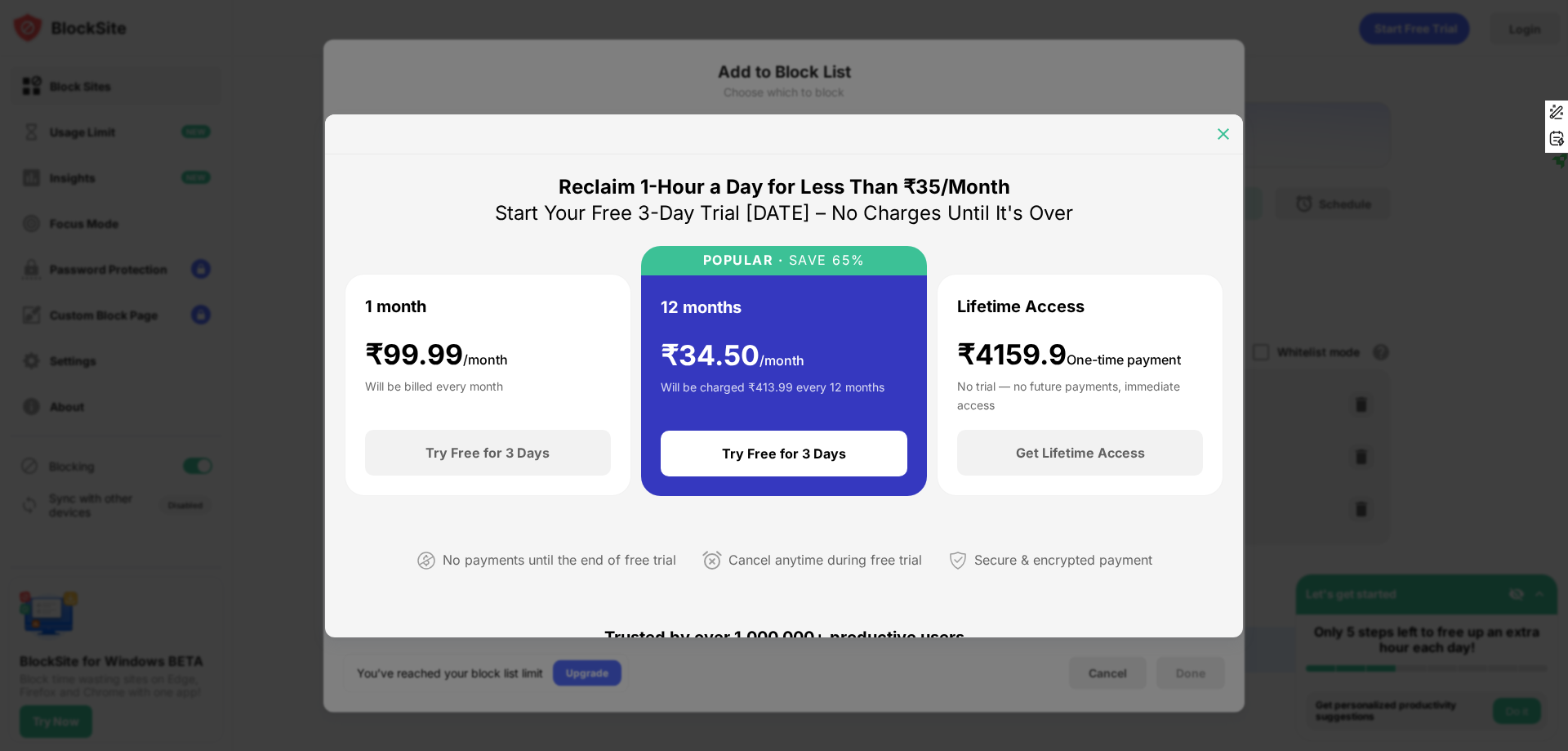
click at [1232, 130] on div at bounding box center [1223, 133] width 26 height 26
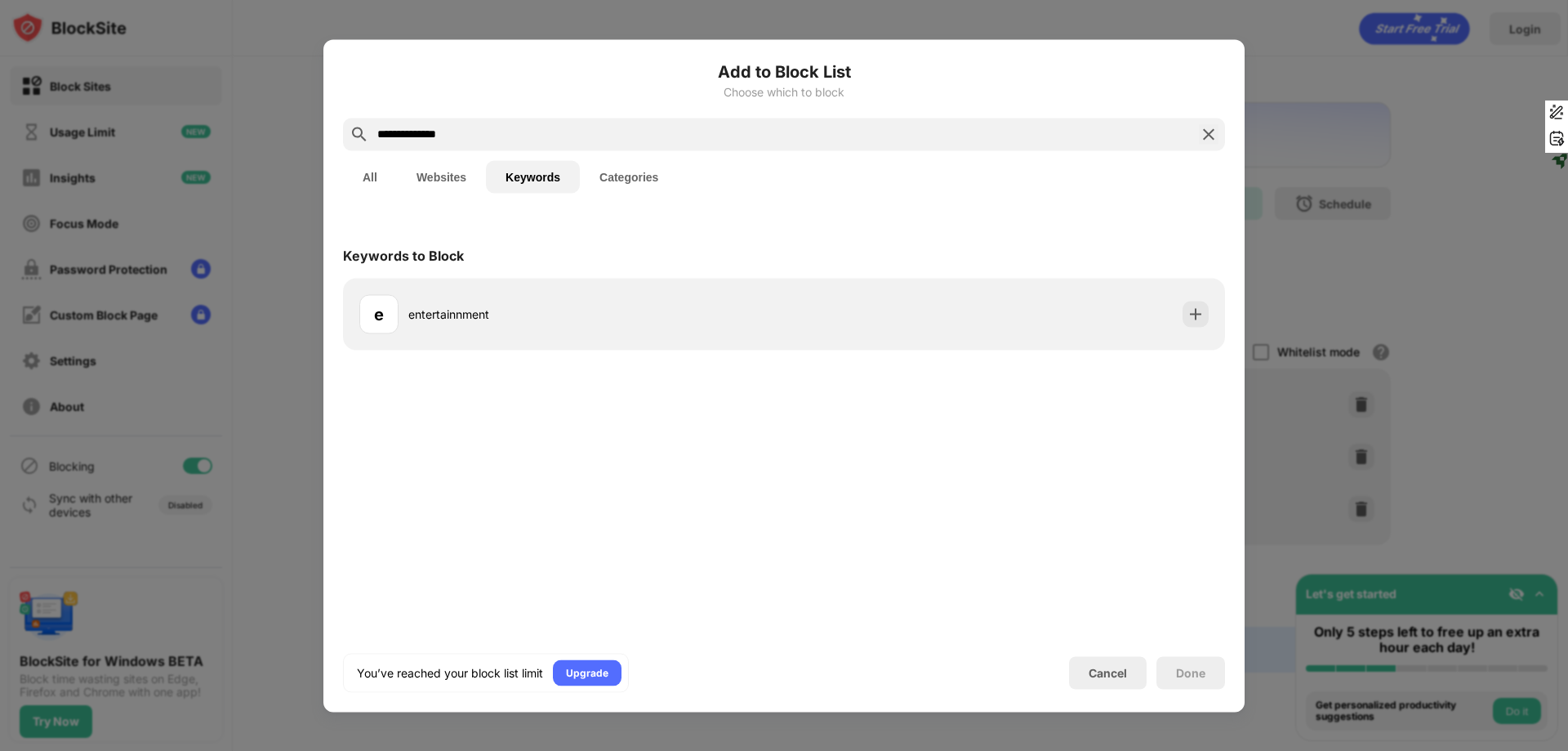
click at [453, 178] on button "Websites" at bounding box center [441, 176] width 89 height 32
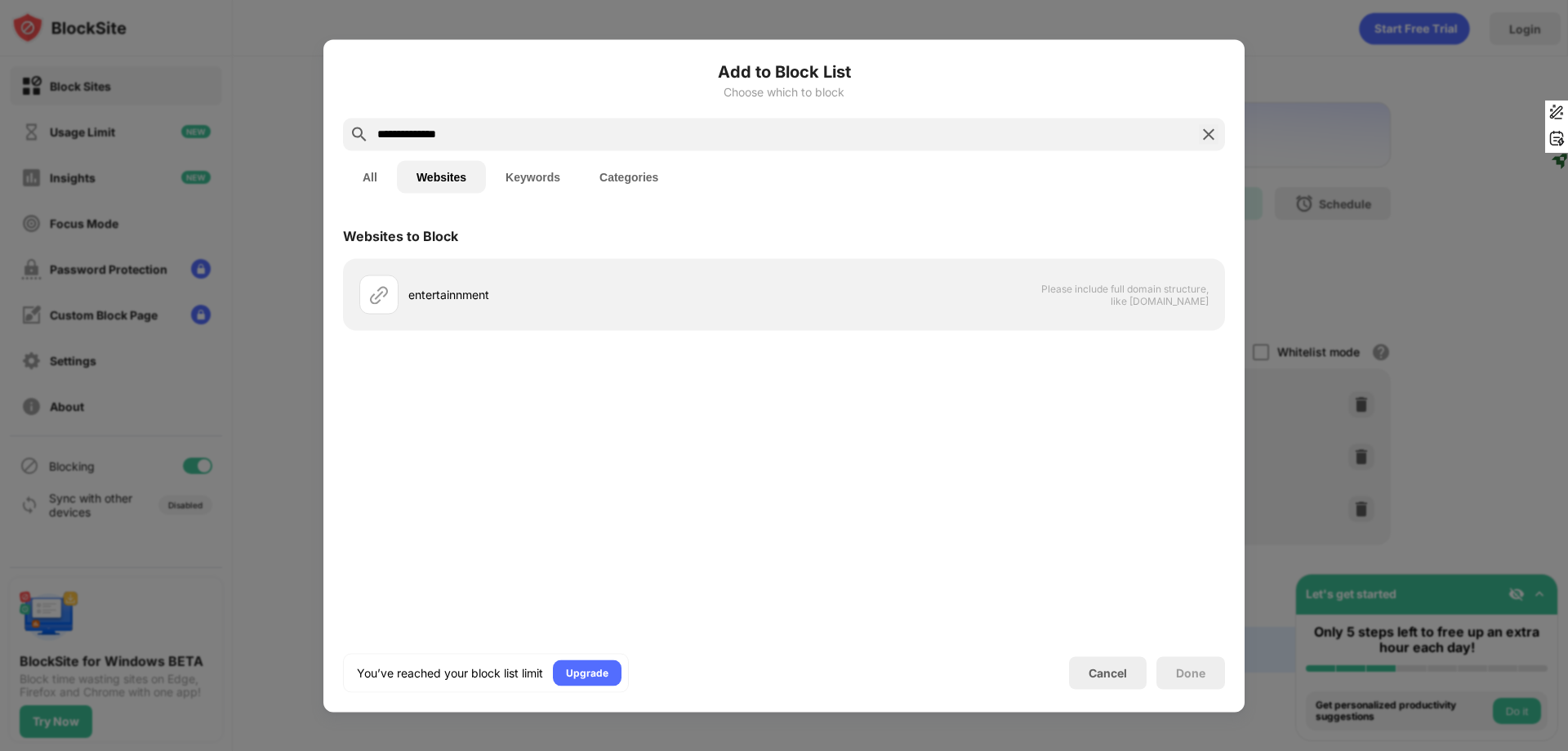
click at [464, 135] on input "**********" at bounding box center [784, 133] width 816 height 20
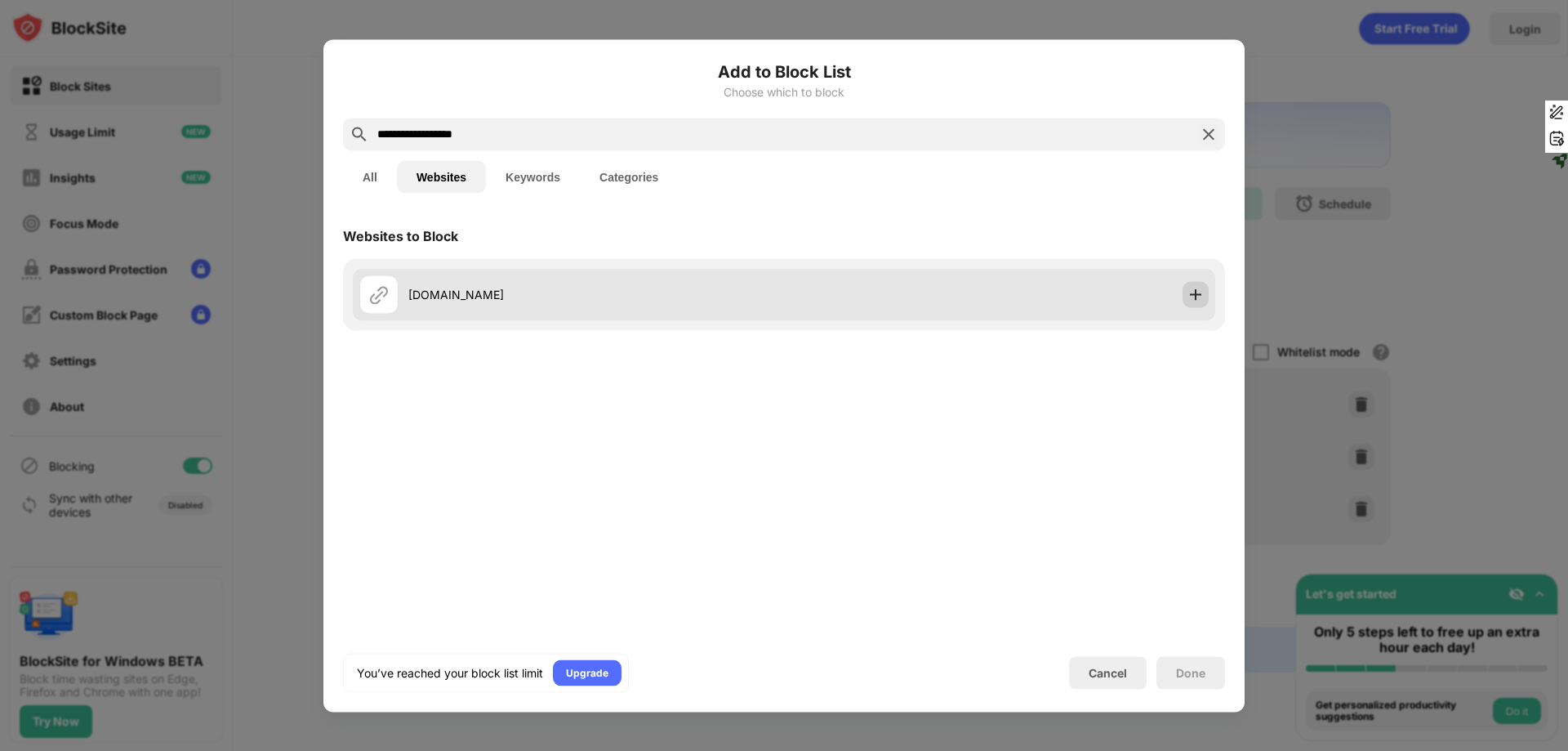
type input "**********"
click at [1195, 292] on img at bounding box center [1195, 293] width 16 height 16
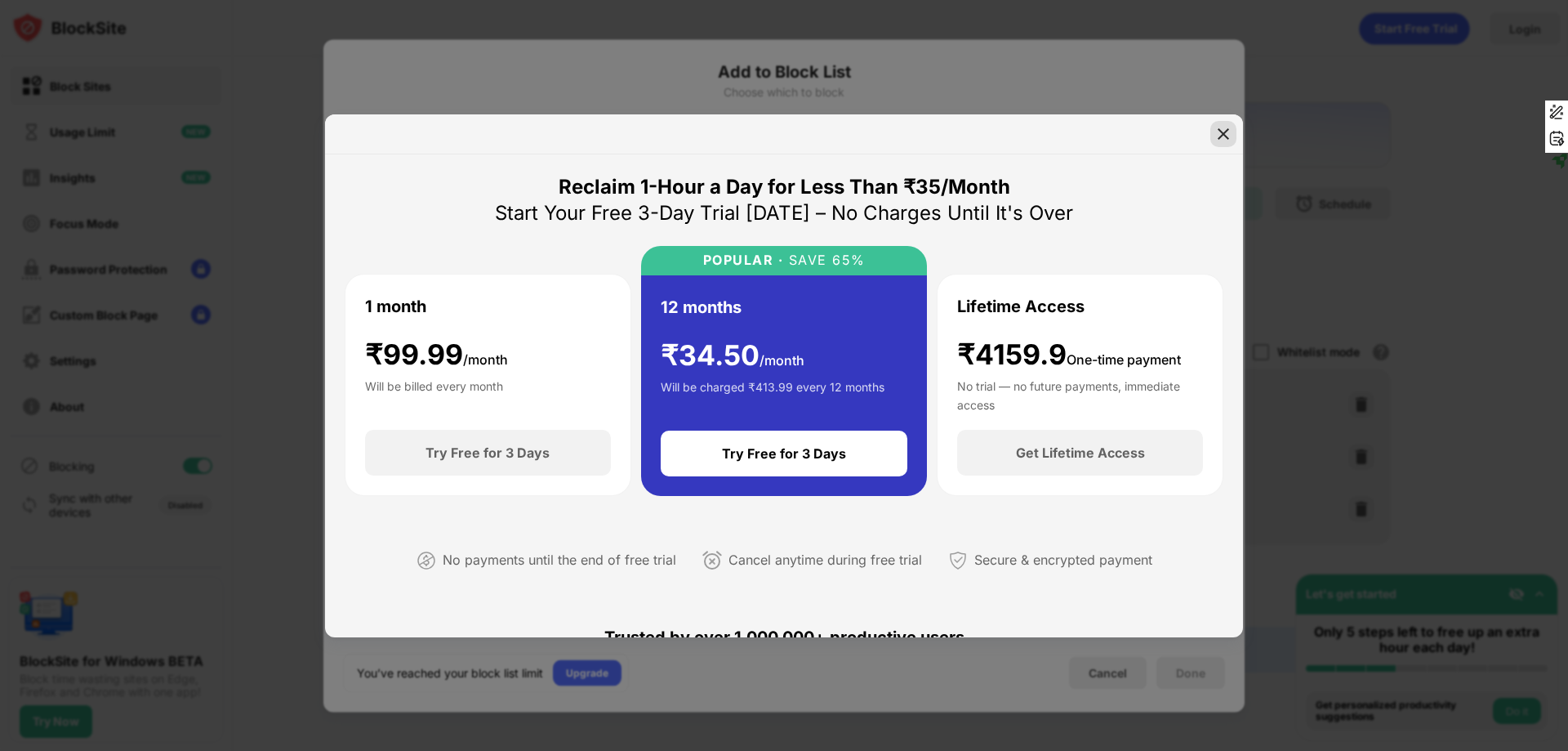
click at [1234, 134] on div at bounding box center [1223, 133] width 26 height 26
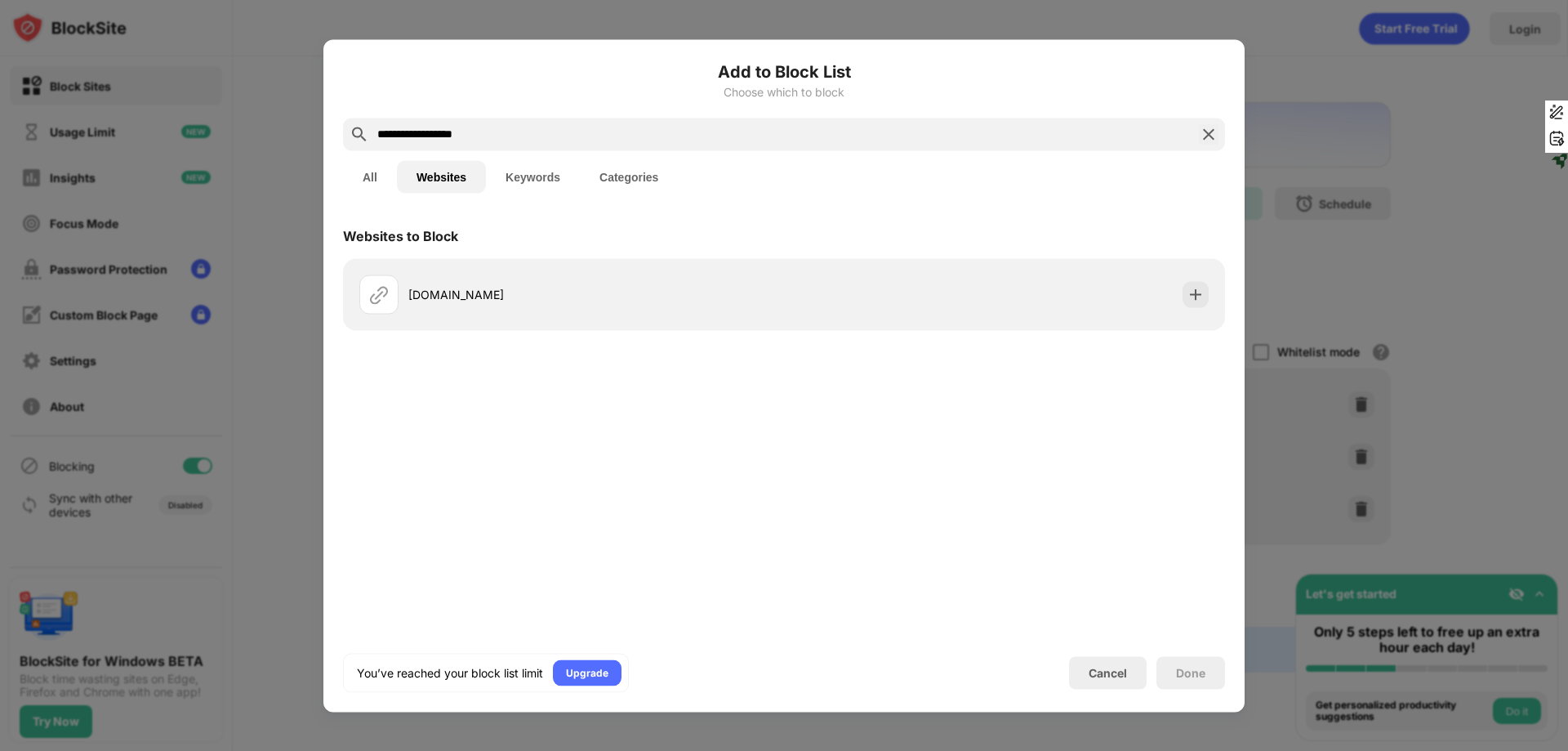
click at [281, 171] on div at bounding box center [784, 375] width 1568 height 751
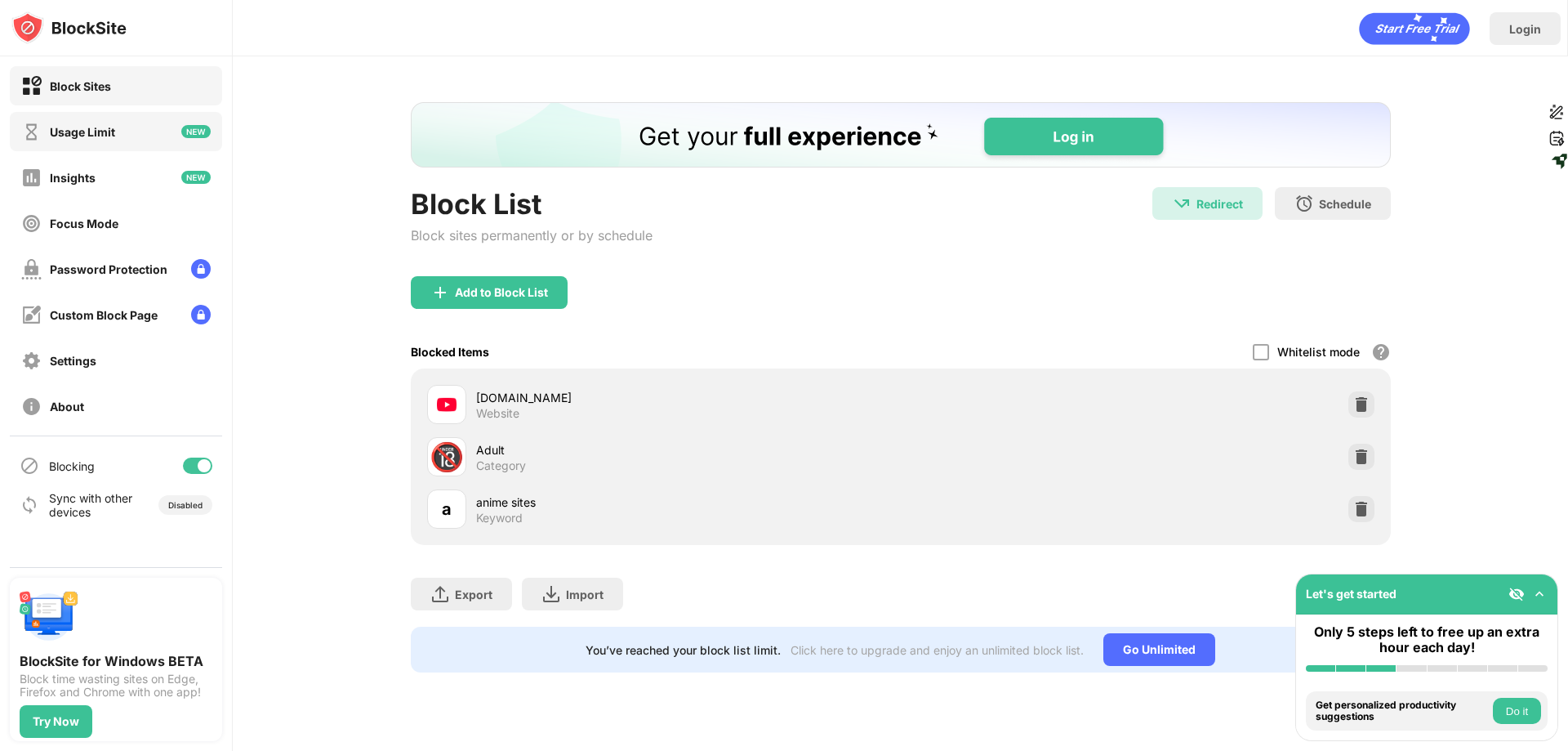
click at [159, 133] on div "Usage Limit" at bounding box center [115, 131] width 212 height 39
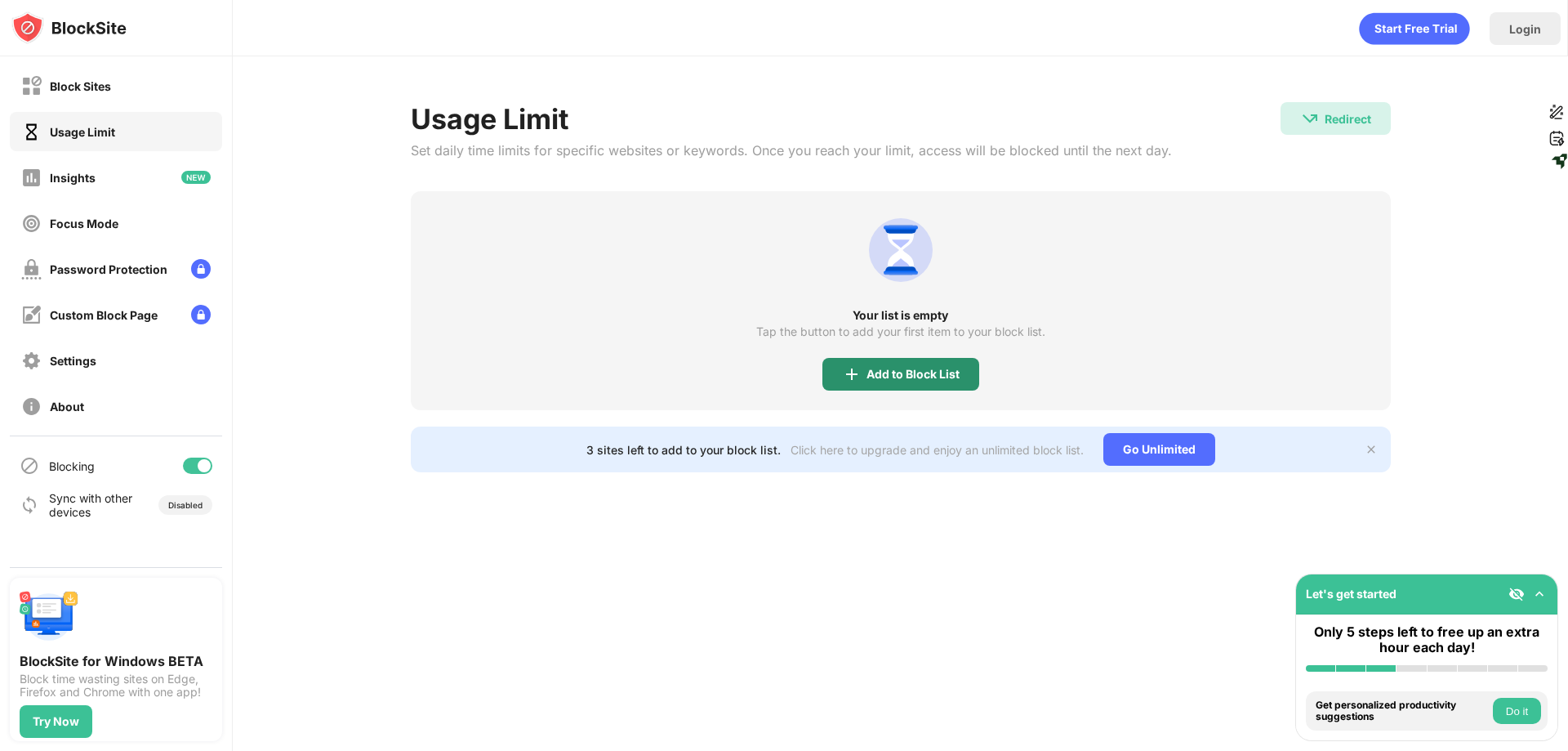
click at [872, 374] on div "Add to Block List" at bounding box center [913, 374] width 93 height 13
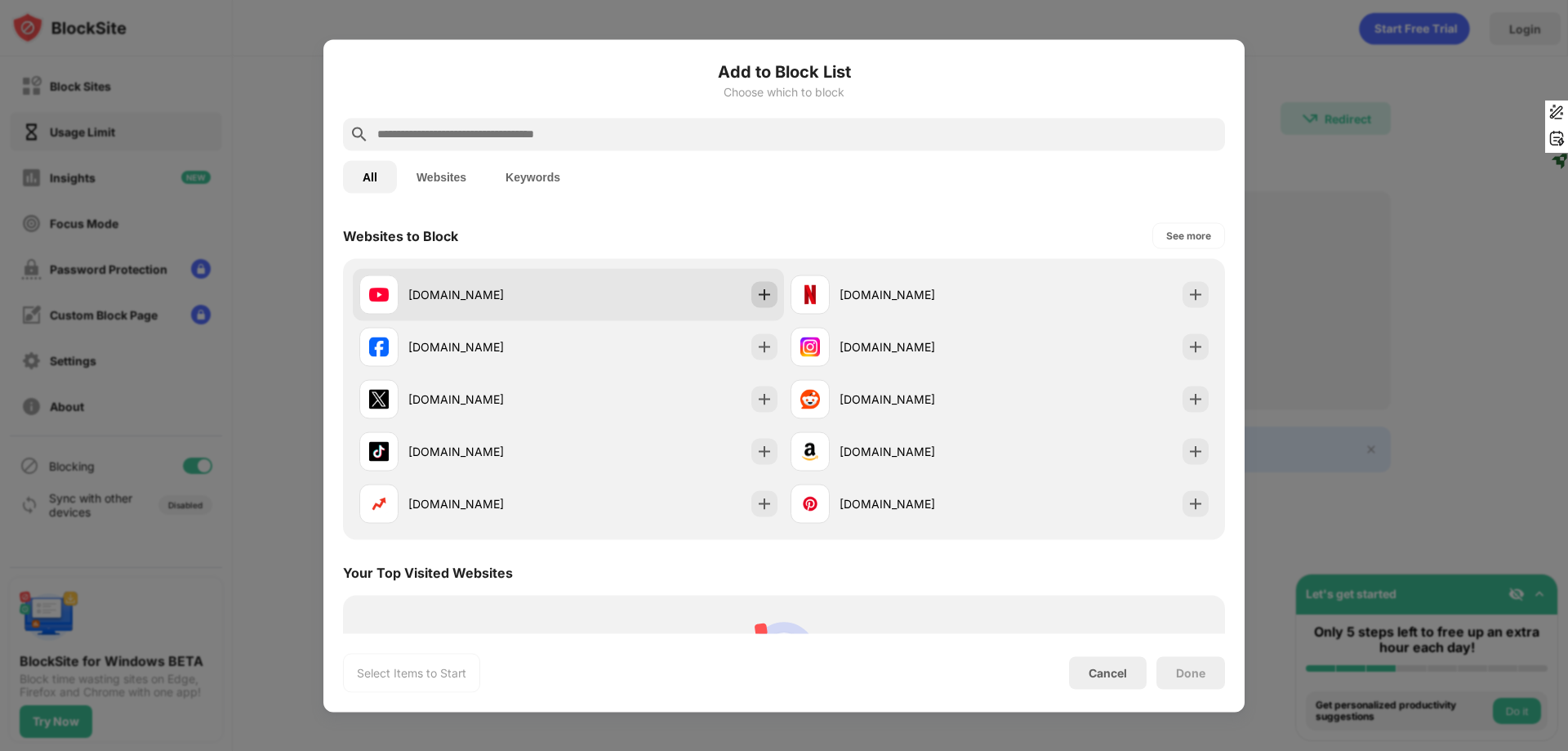
click at [761, 299] on img at bounding box center [764, 293] width 16 height 16
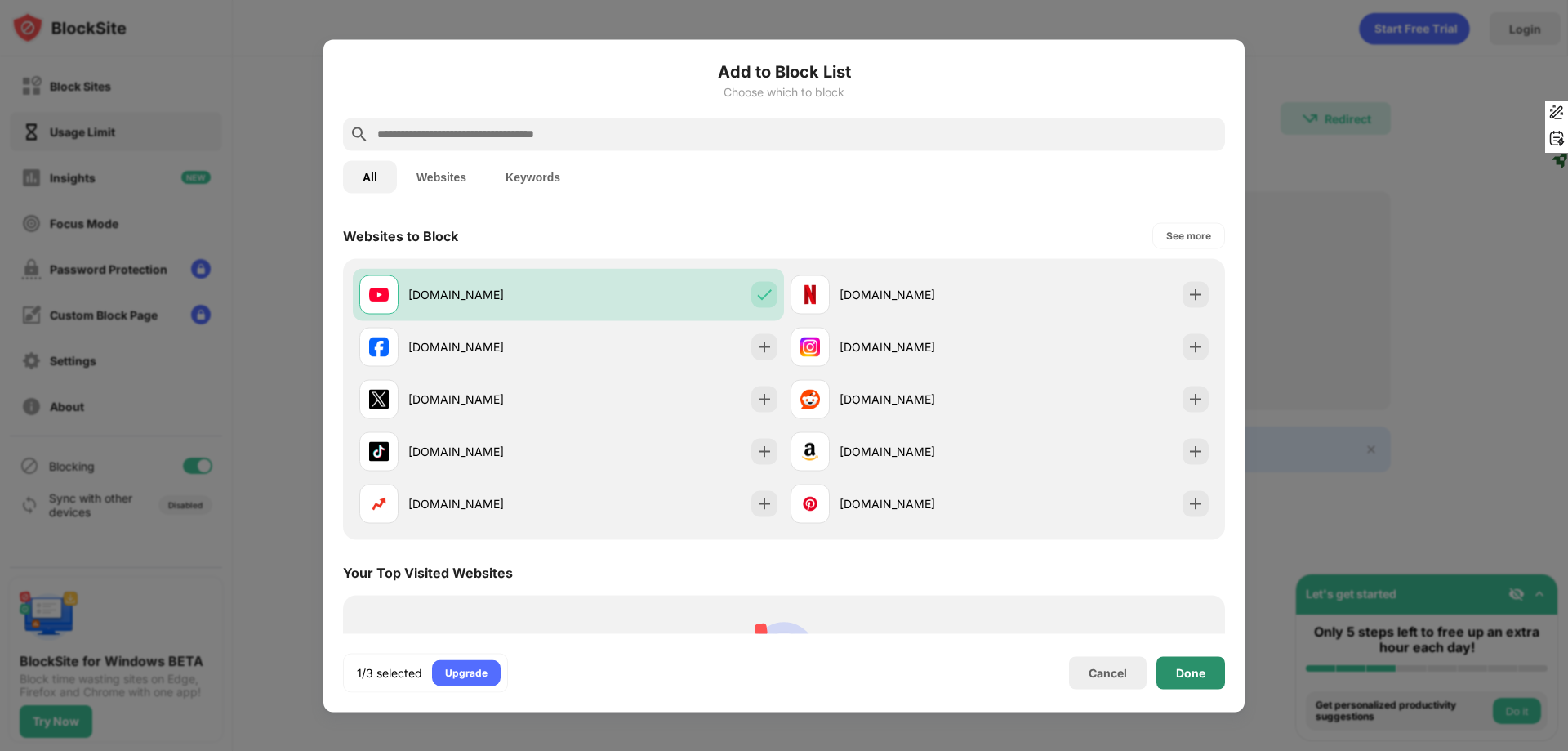
click at [1189, 668] on div "Done" at bounding box center [1190, 673] width 29 height 13
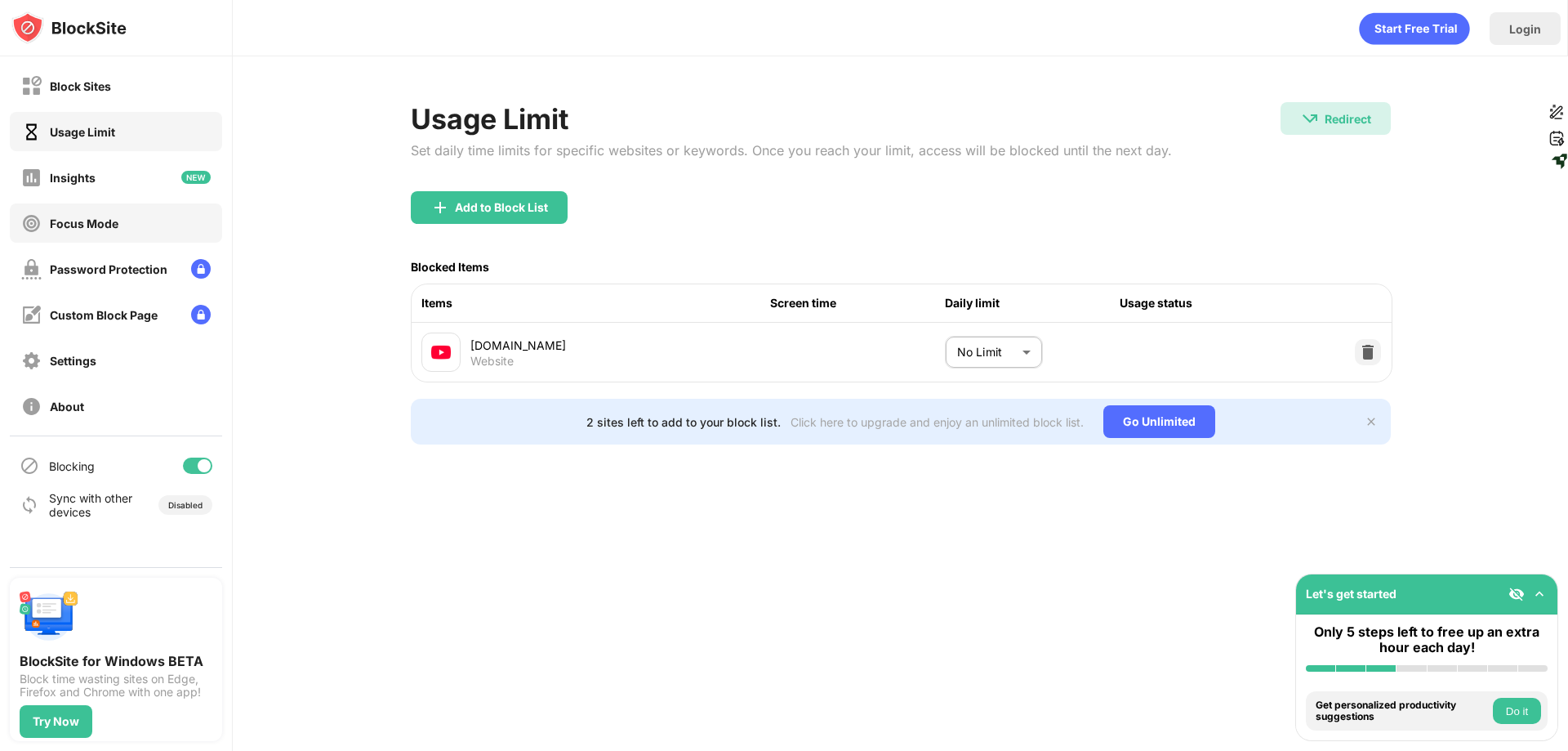
click at [171, 235] on div "Focus Mode" at bounding box center [115, 223] width 212 height 39
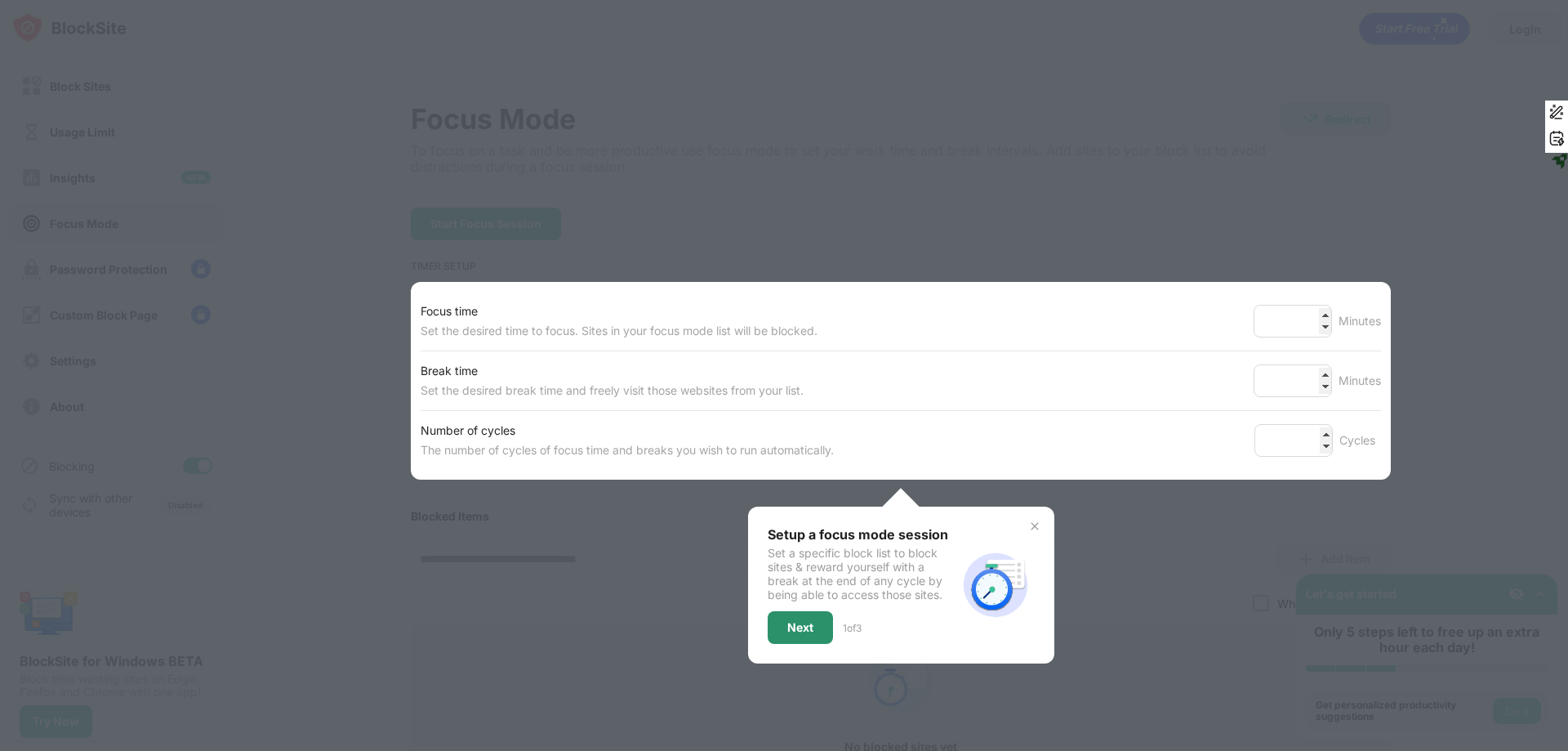
click at [793, 632] on div "Next" at bounding box center [799, 627] width 26 height 13
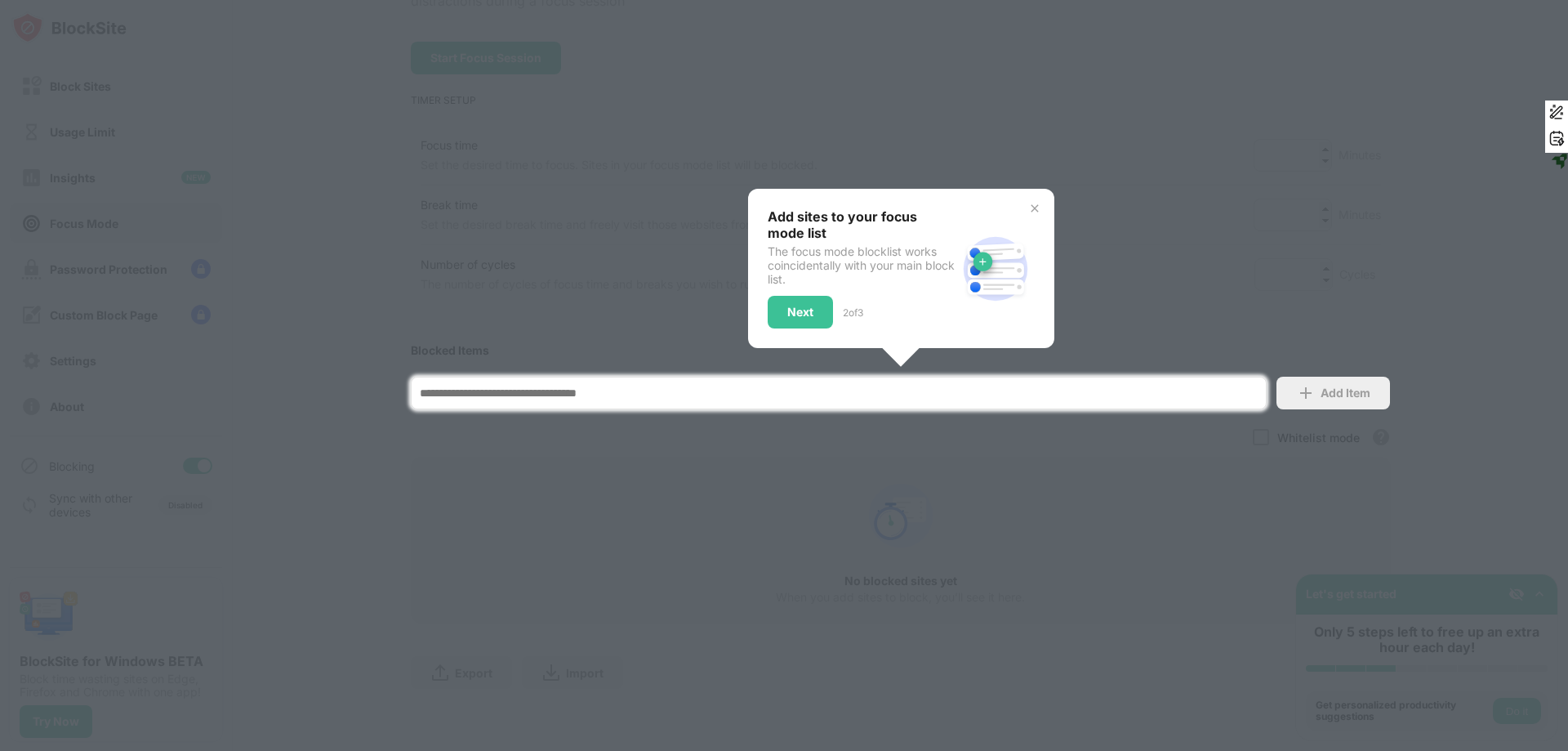
scroll to position [178, 0]
click at [774, 297] on div "Next" at bounding box center [800, 312] width 66 height 32
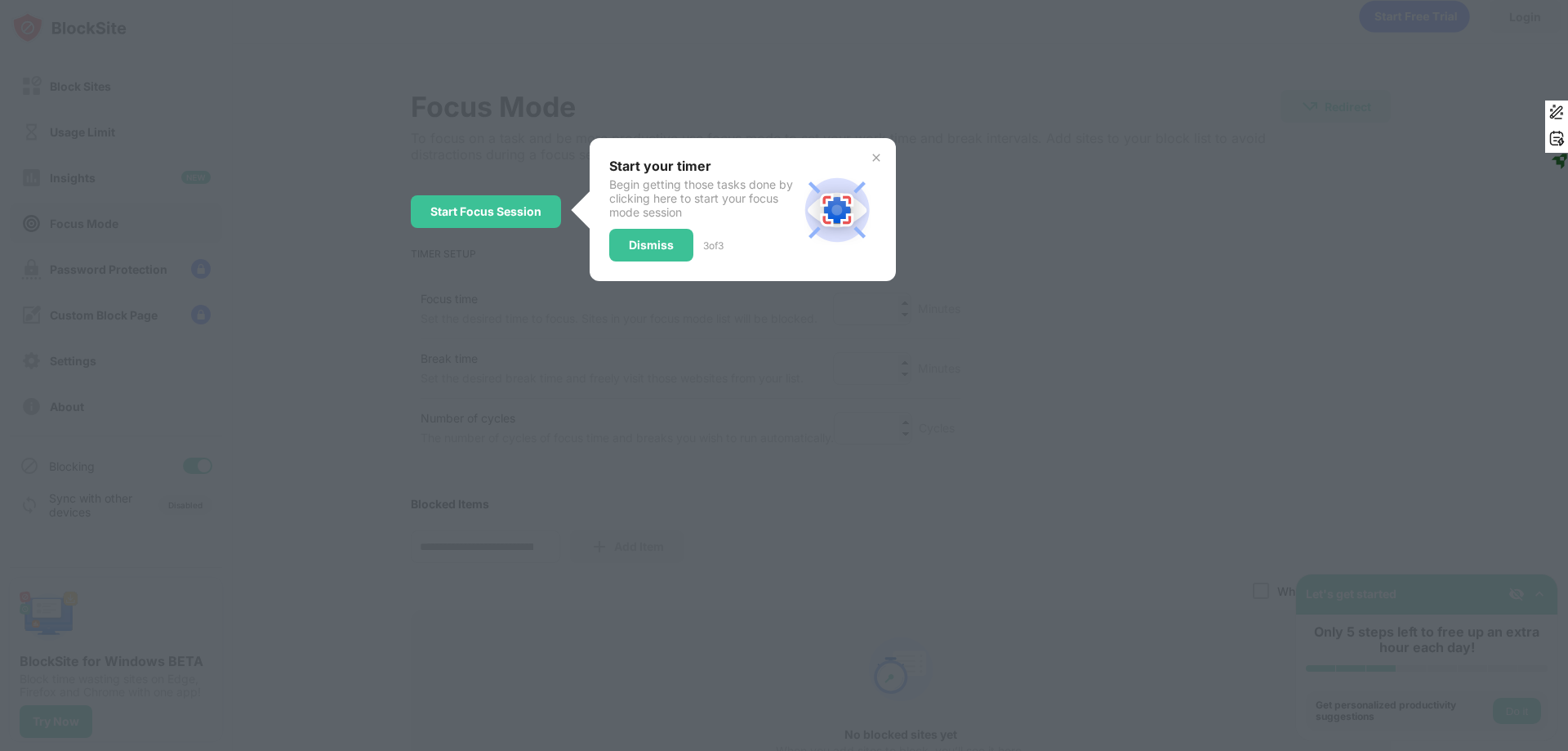
scroll to position [0, 0]
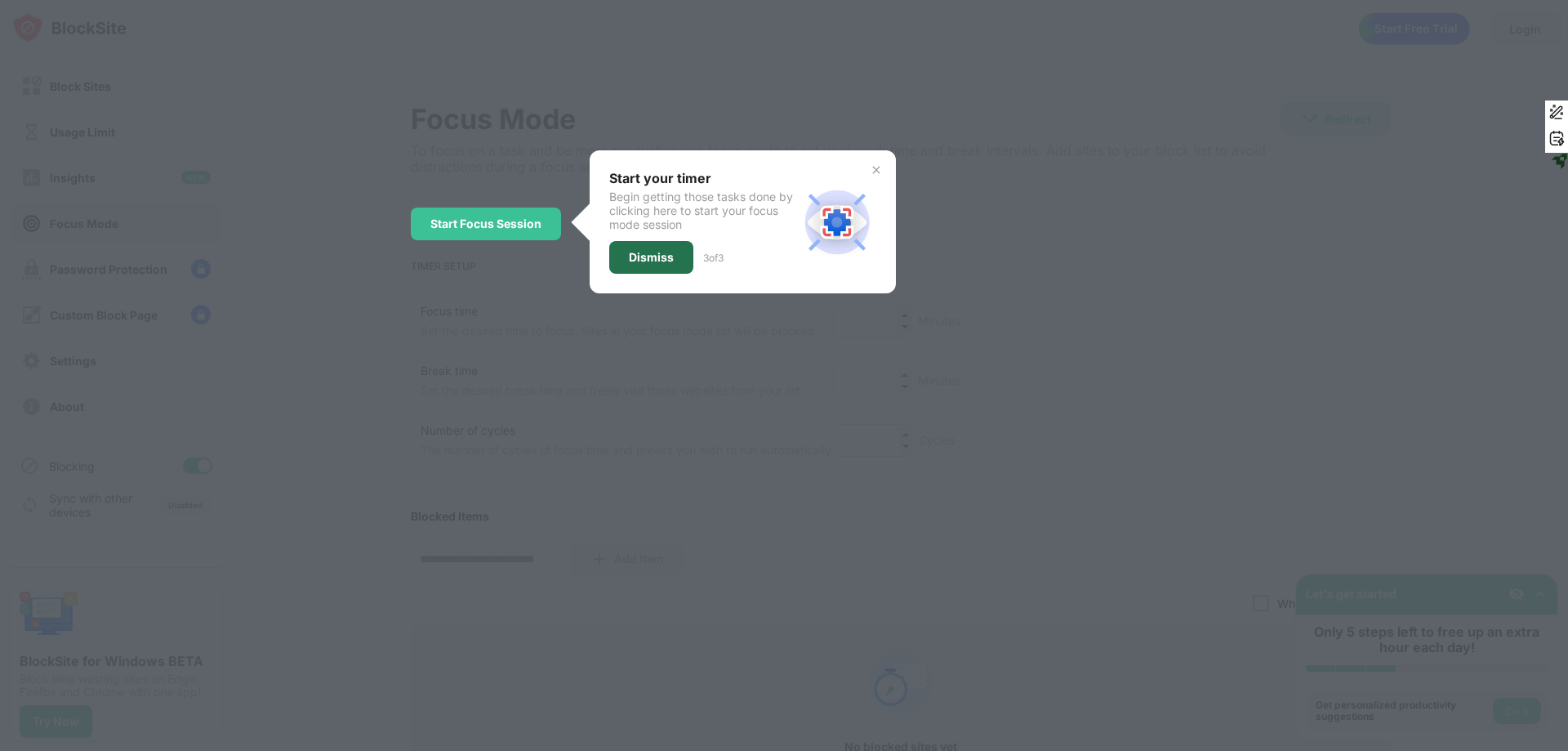
click at [655, 261] on div "Dismiss" at bounding box center [651, 258] width 45 height 13
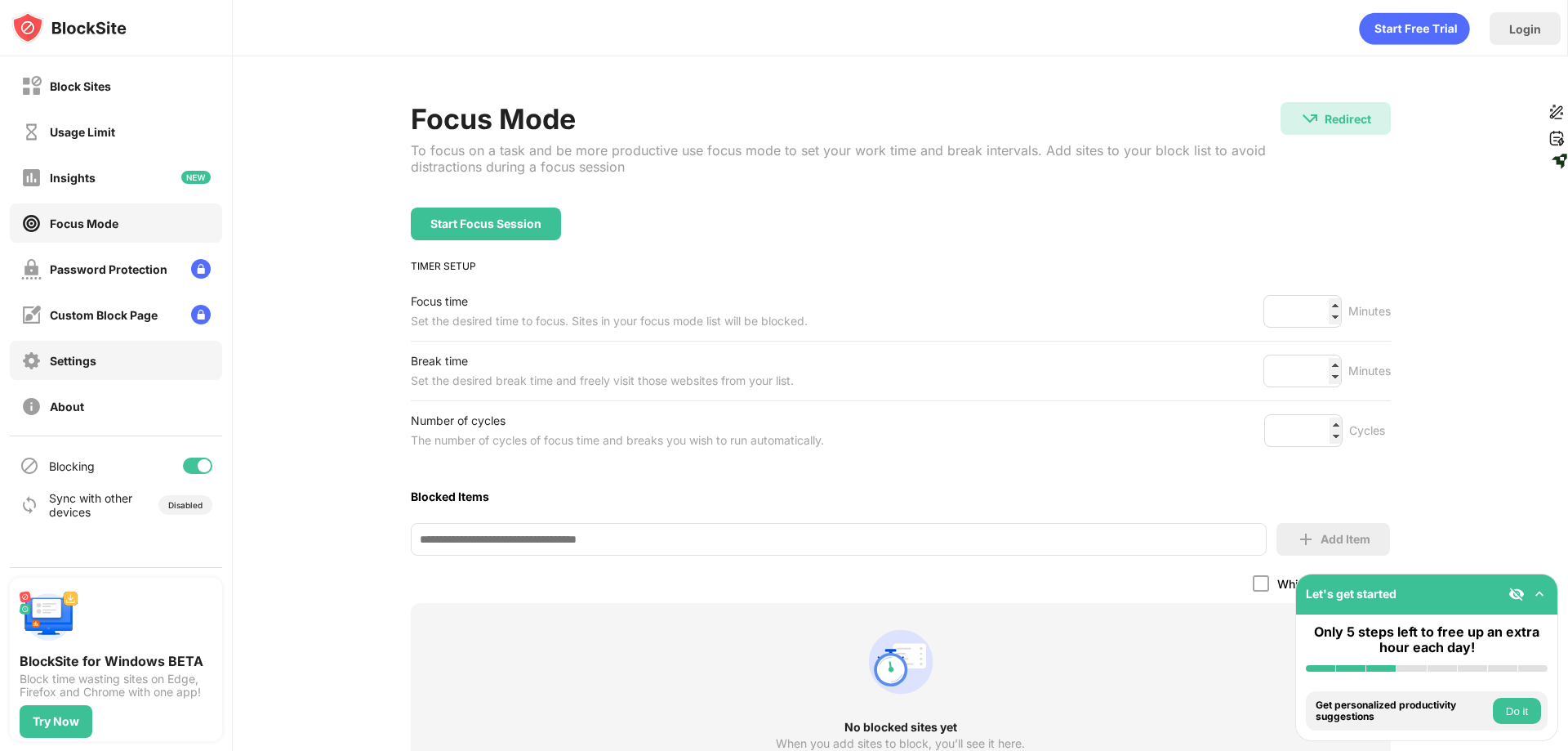
click at [151, 370] on div "Settings" at bounding box center [115, 360] width 212 height 39
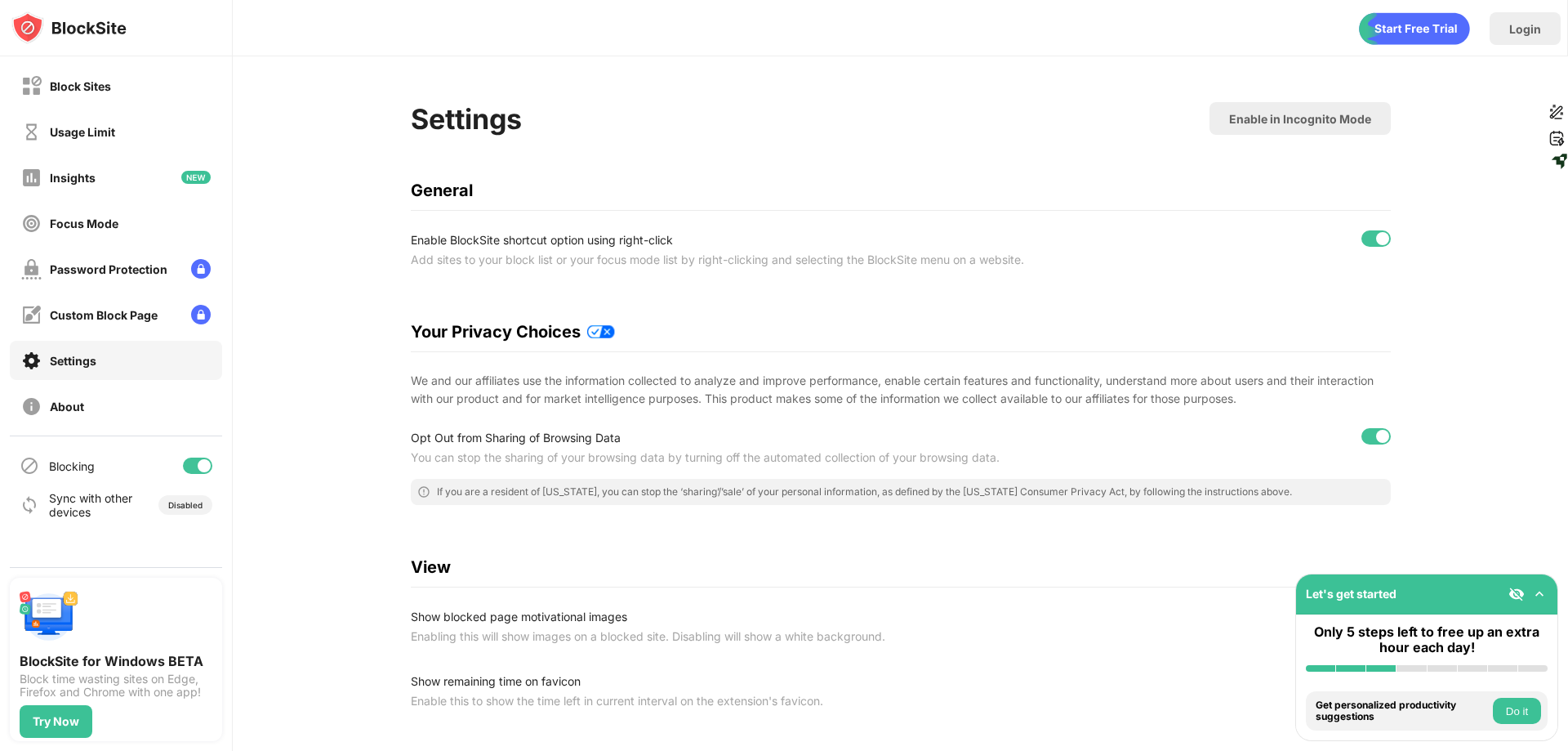
click at [602, 329] on img at bounding box center [600, 332] width 28 height 13
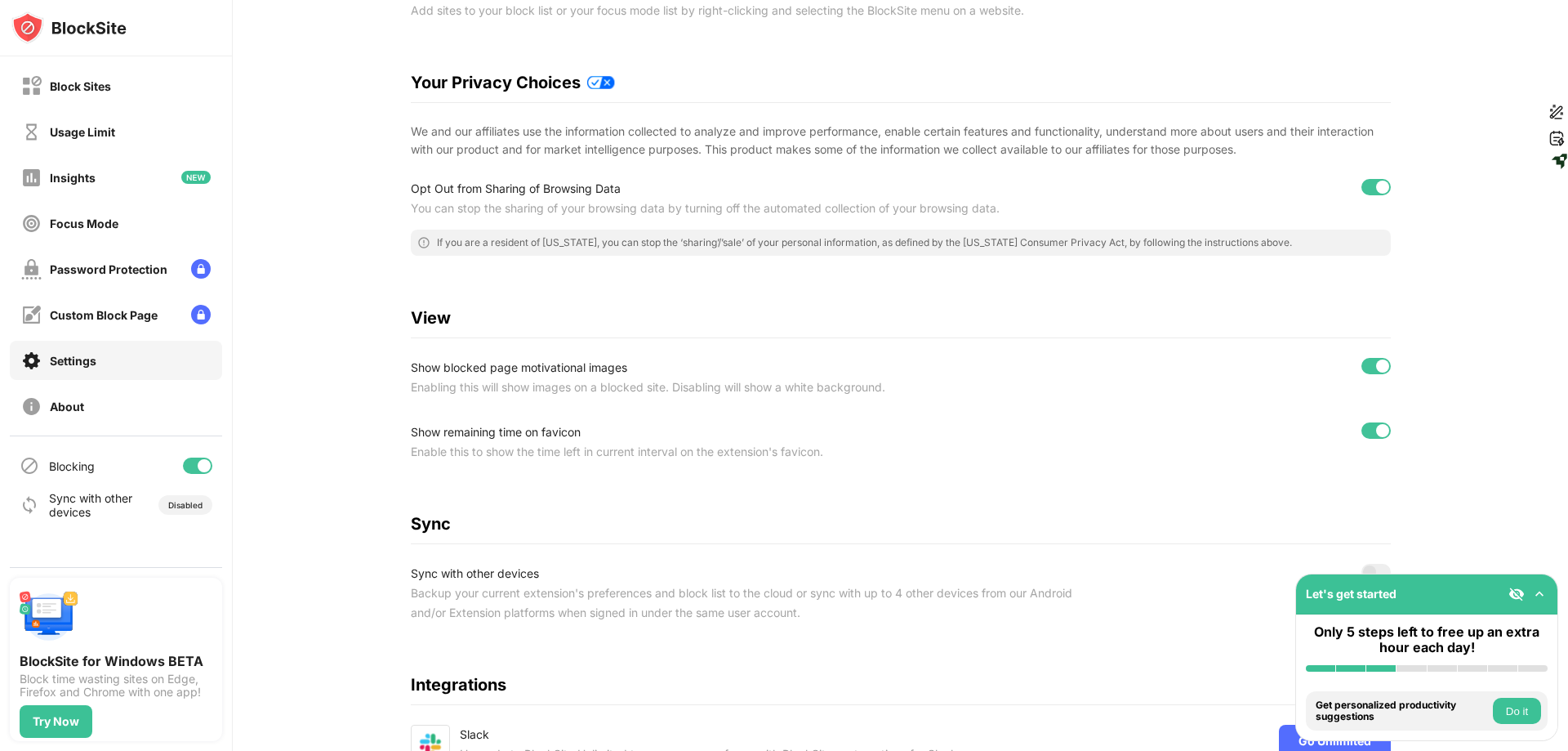
scroll to position [326, 0]
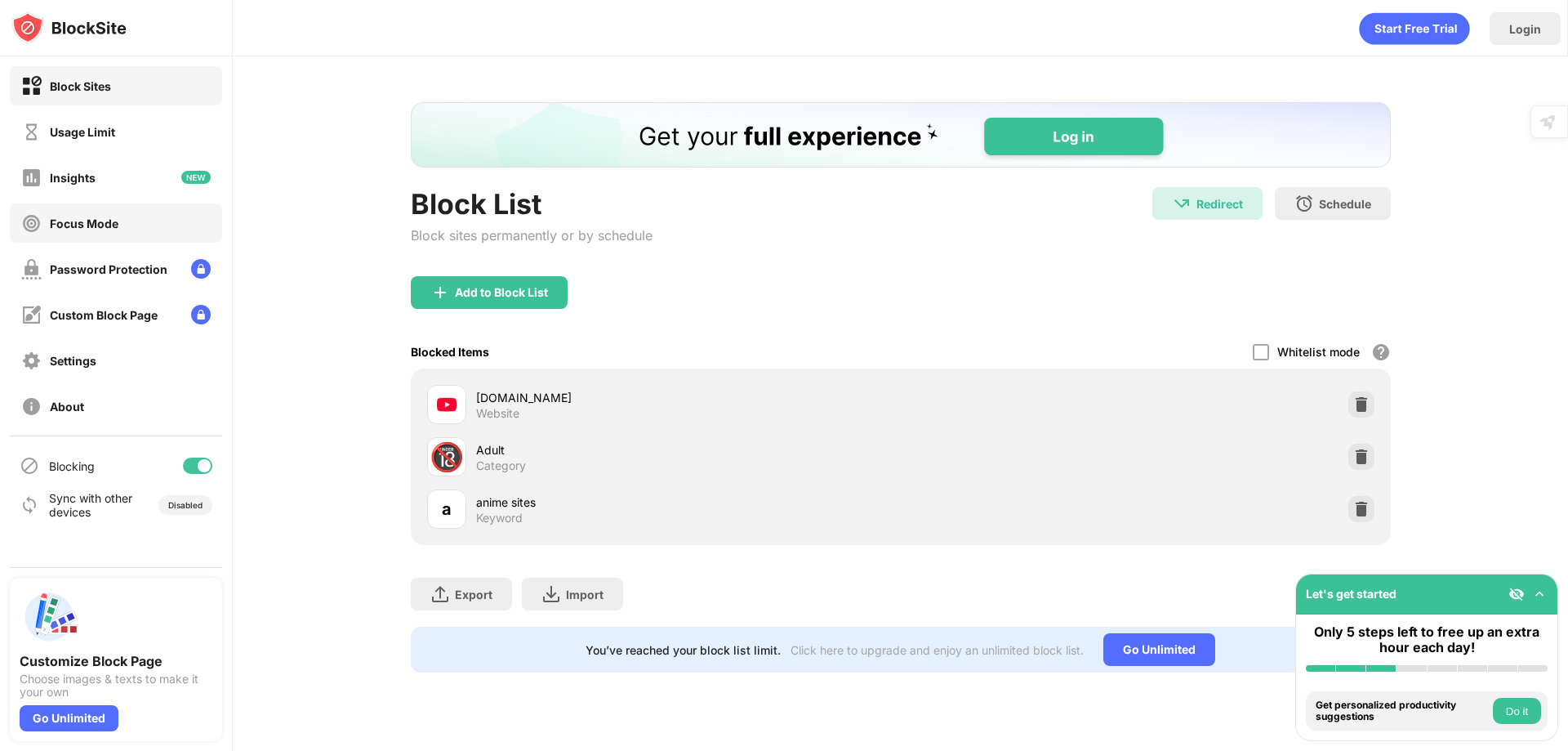
click at [173, 232] on div "Focus Mode" at bounding box center [115, 223] width 212 height 39
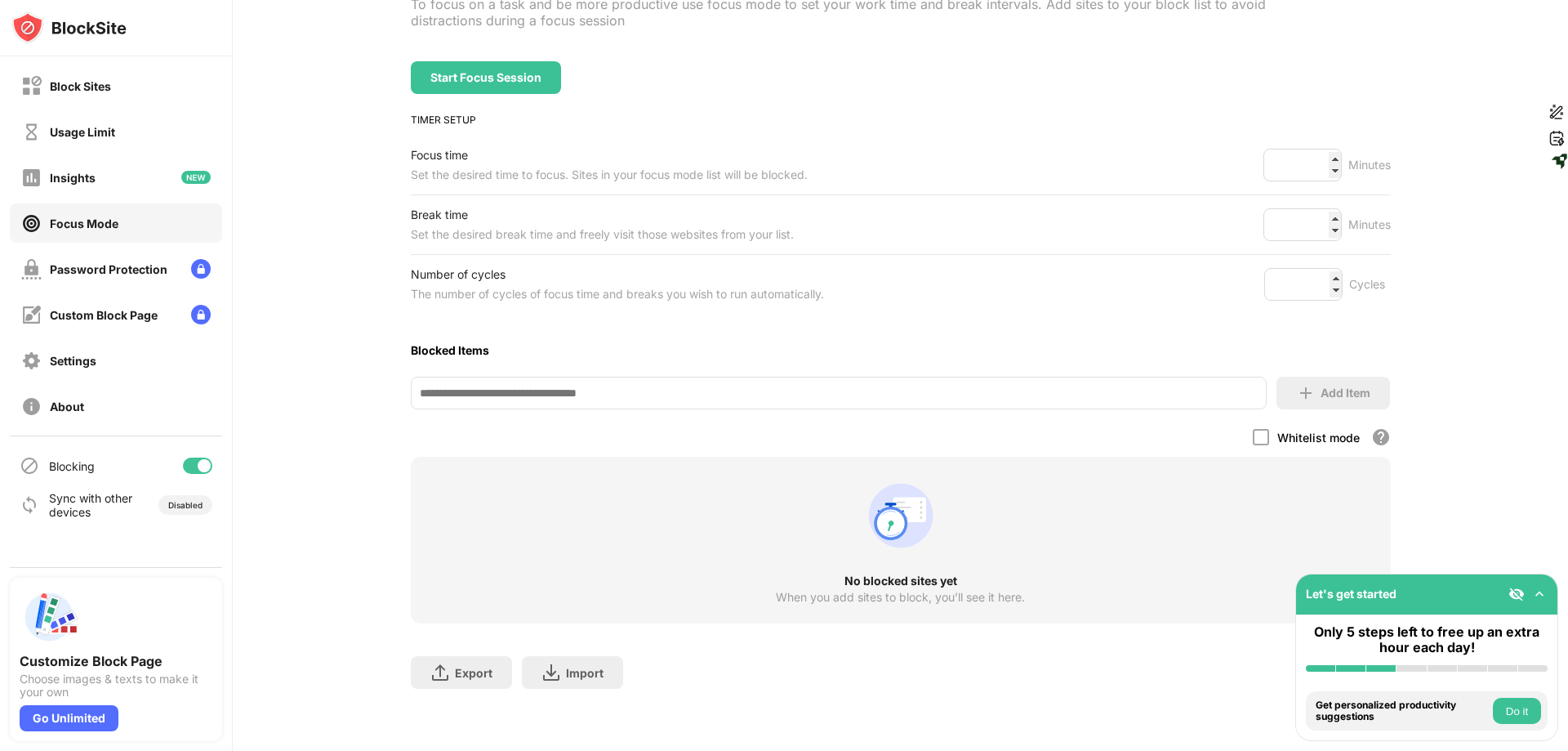
scroll to position [82, 0]
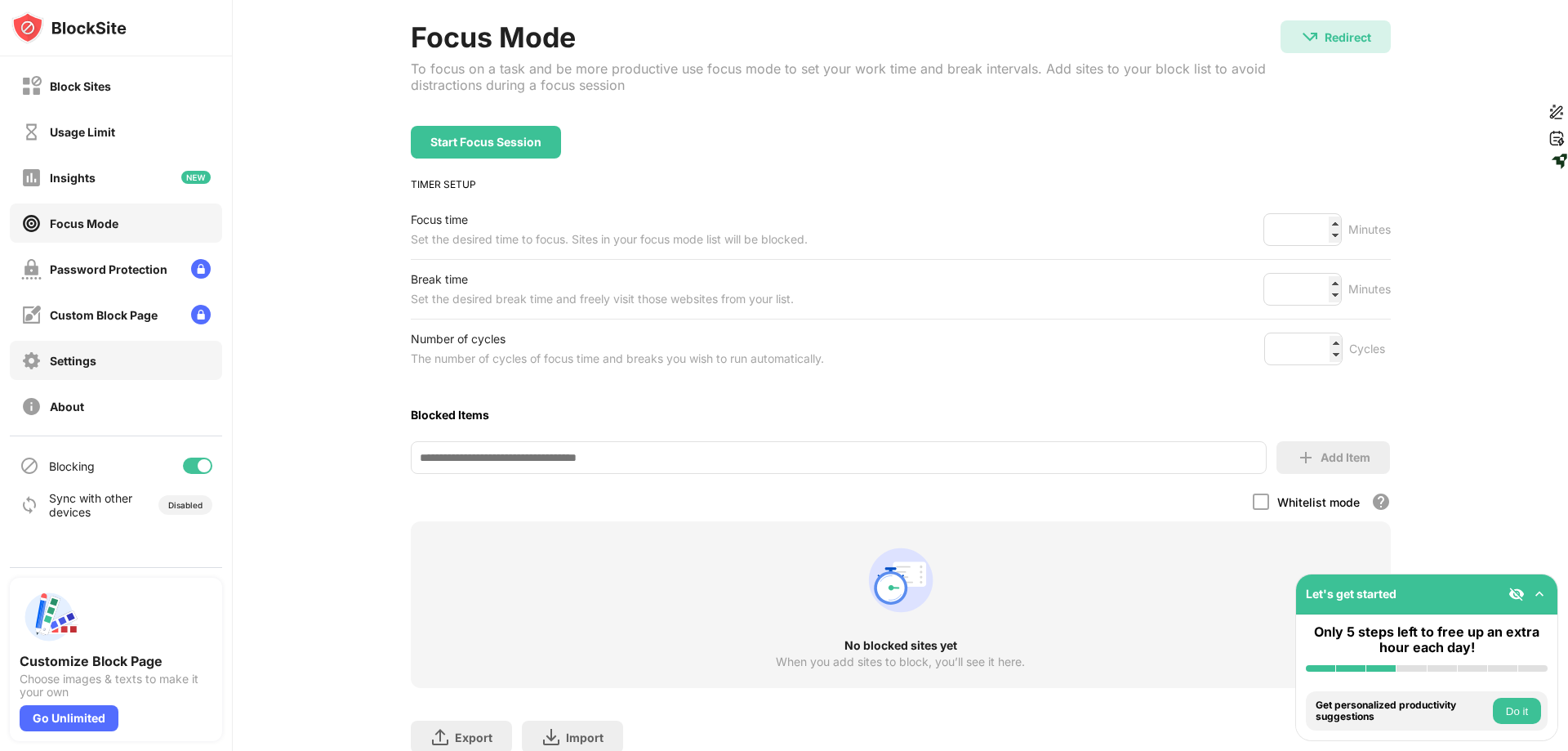
click at [193, 355] on div "Settings" at bounding box center [115, 360] width 212 height 39
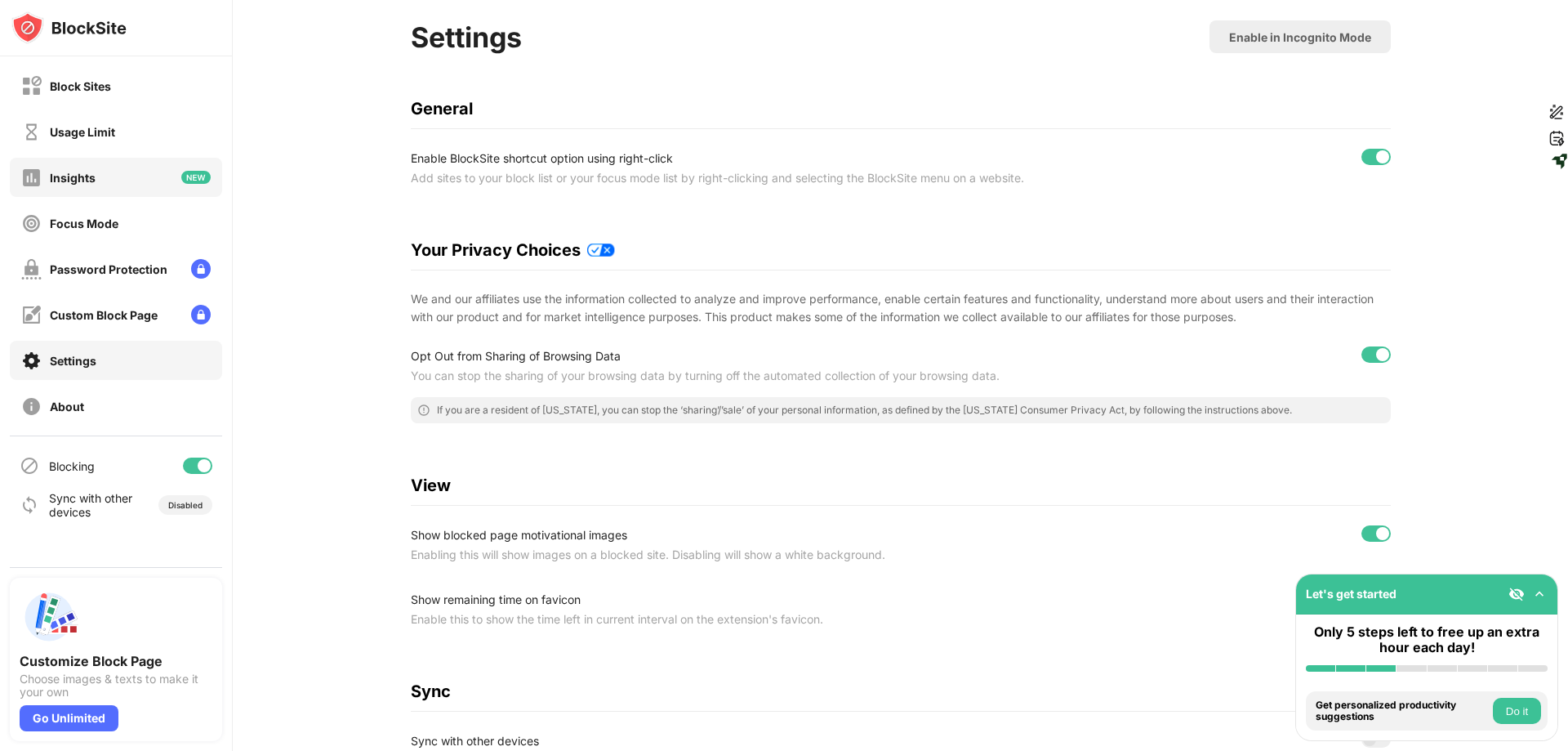
click at [163, 180] on div "Insights" at bounding box center [115, 177] width 212 height 39
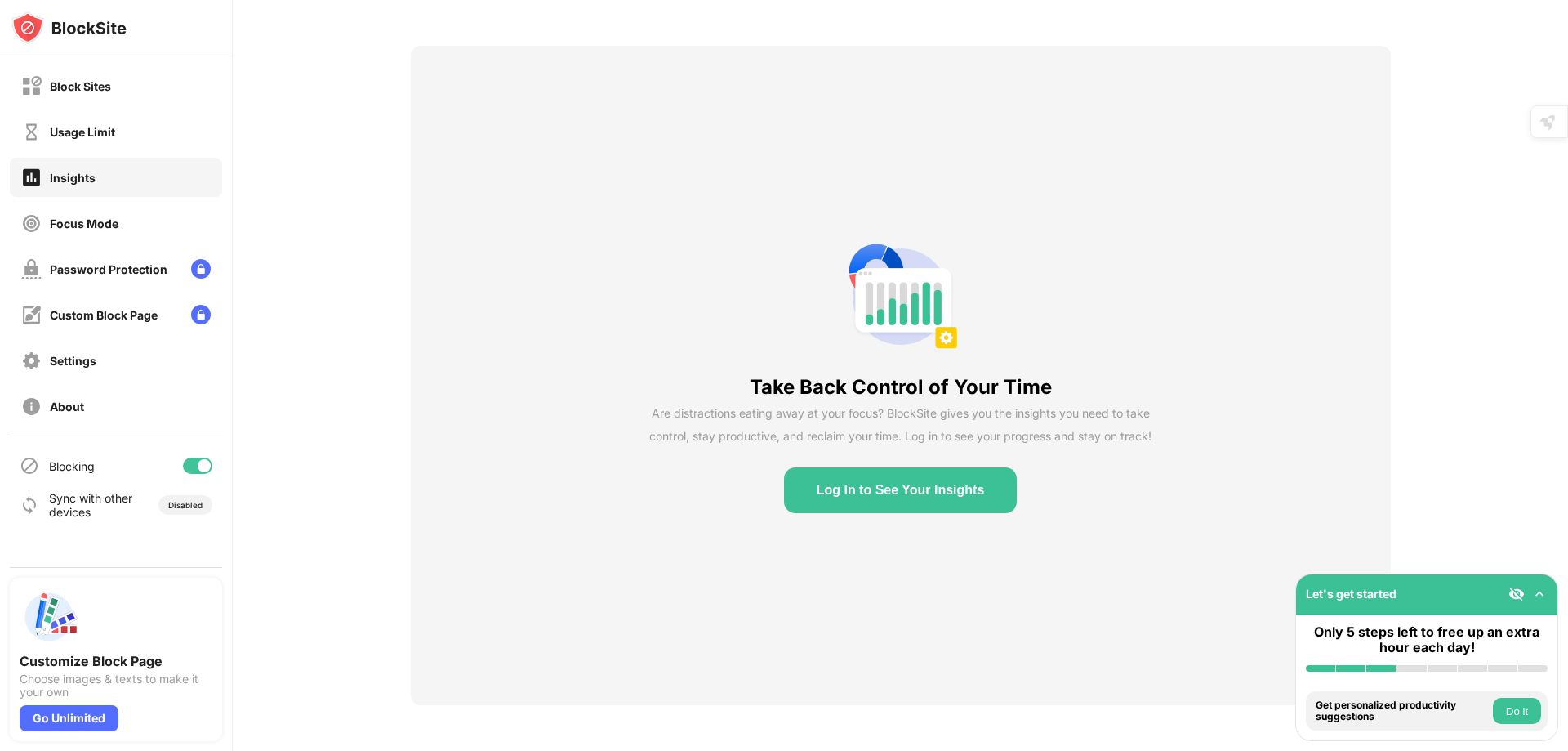
scroll to position [69, 0]
click at [153, 80] on div "Block Sites" at bounding box center [115, 86] width 212 height 39
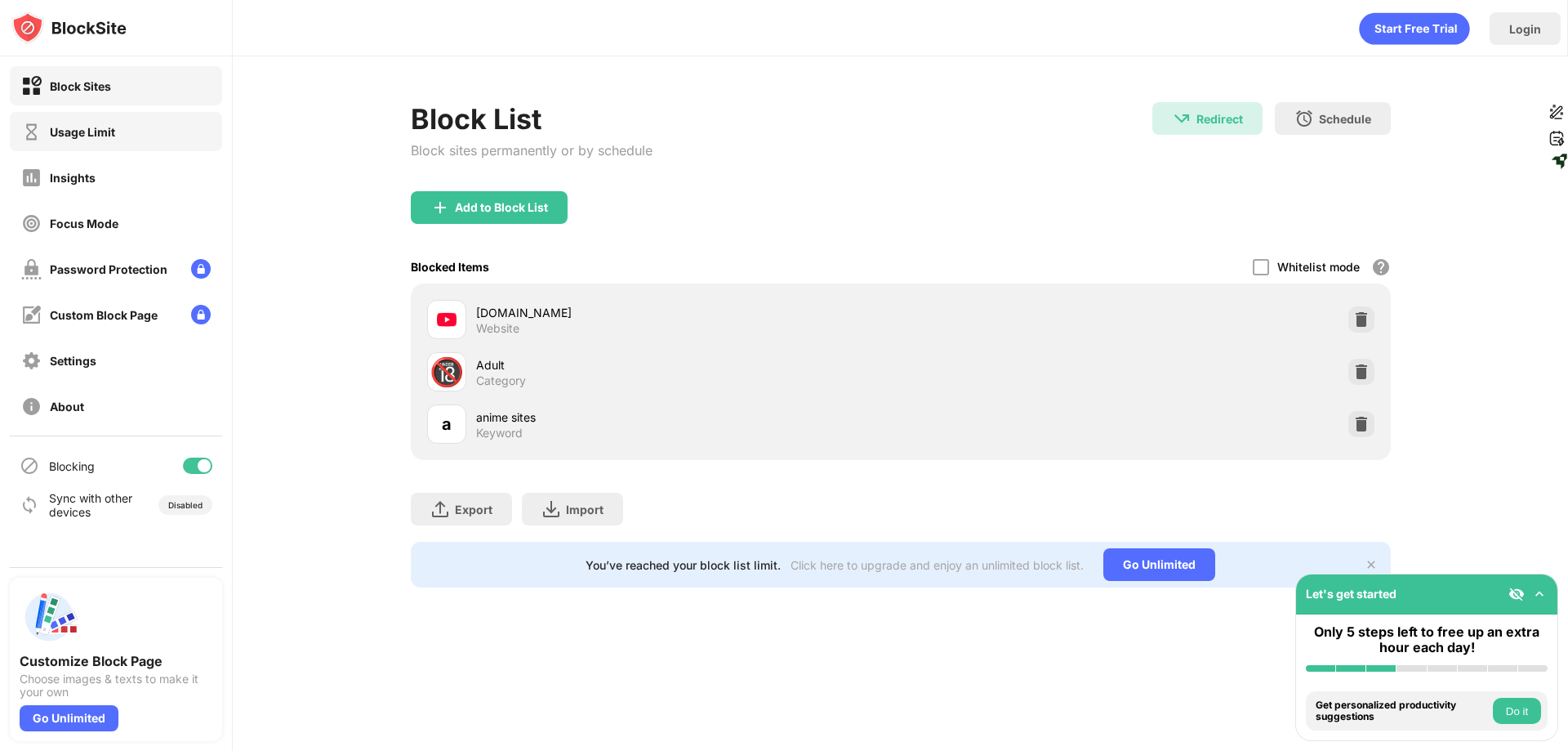
click at [154, 128] on div "Usage Limit" at bounding box center [115, 131] width 212 height 39
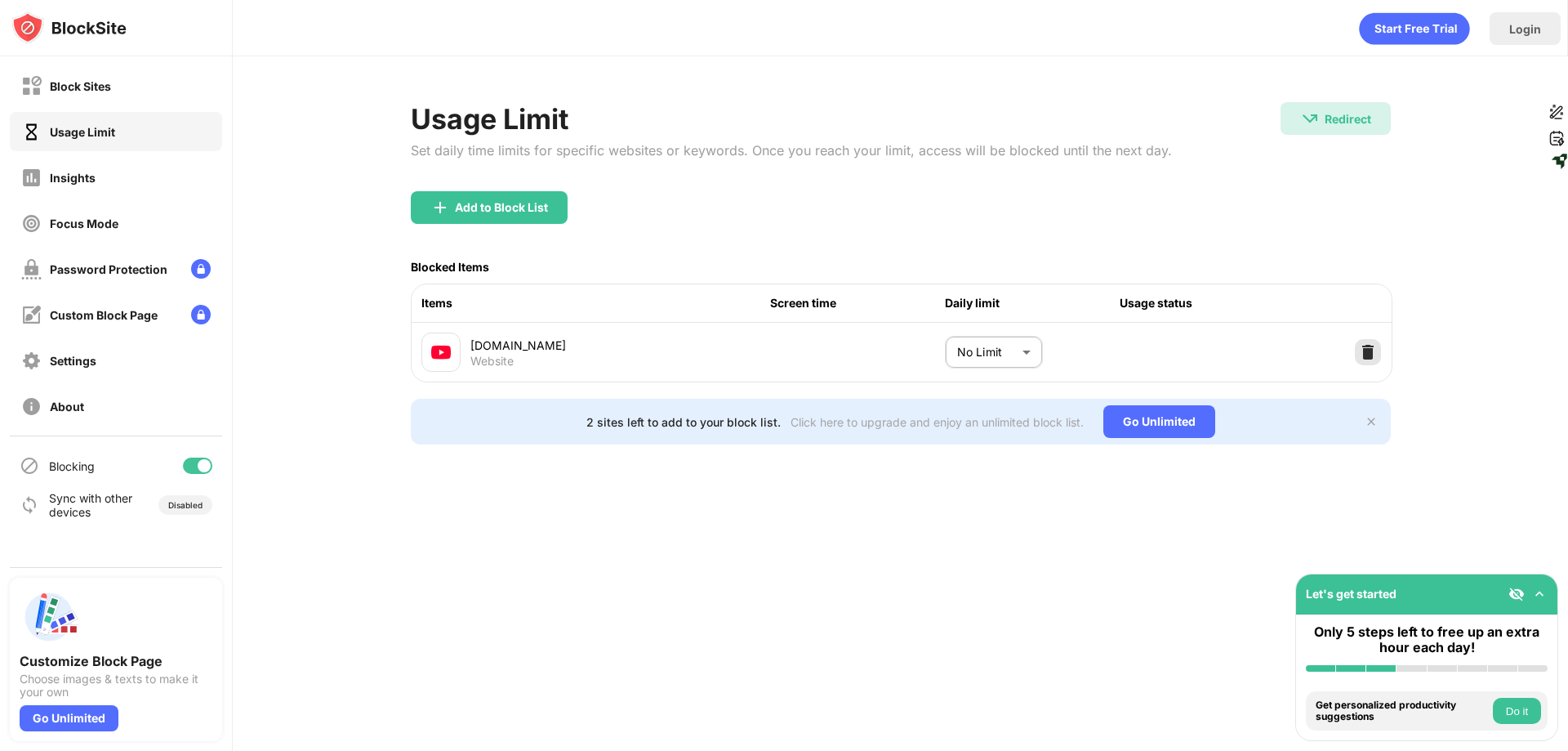
click at [1364, 358] on img at bounding box center [1367, 351] width 16 height 16
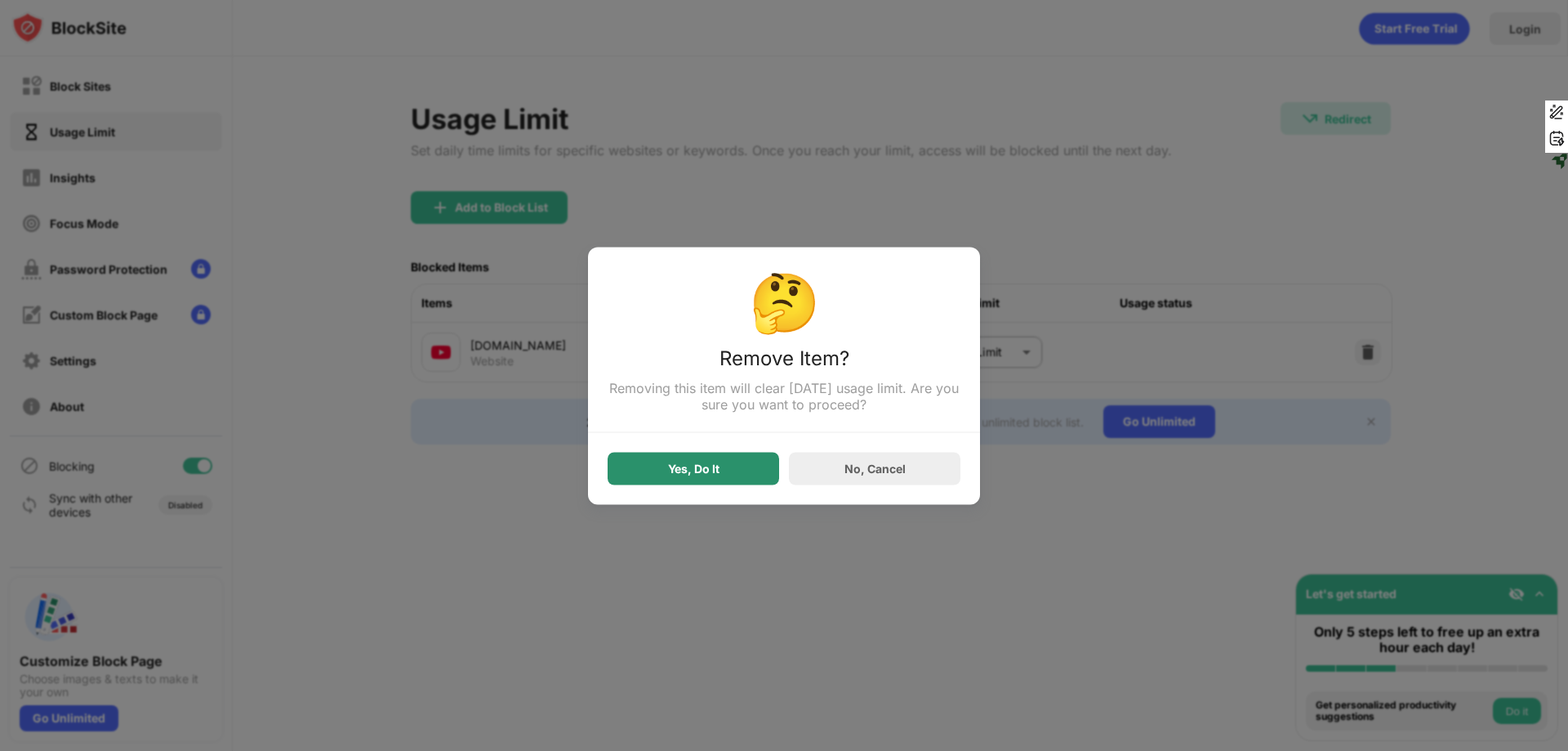
click at [717, 468] on div "Yes, Do It" at bounding box center [694, 468] width 51 height 13
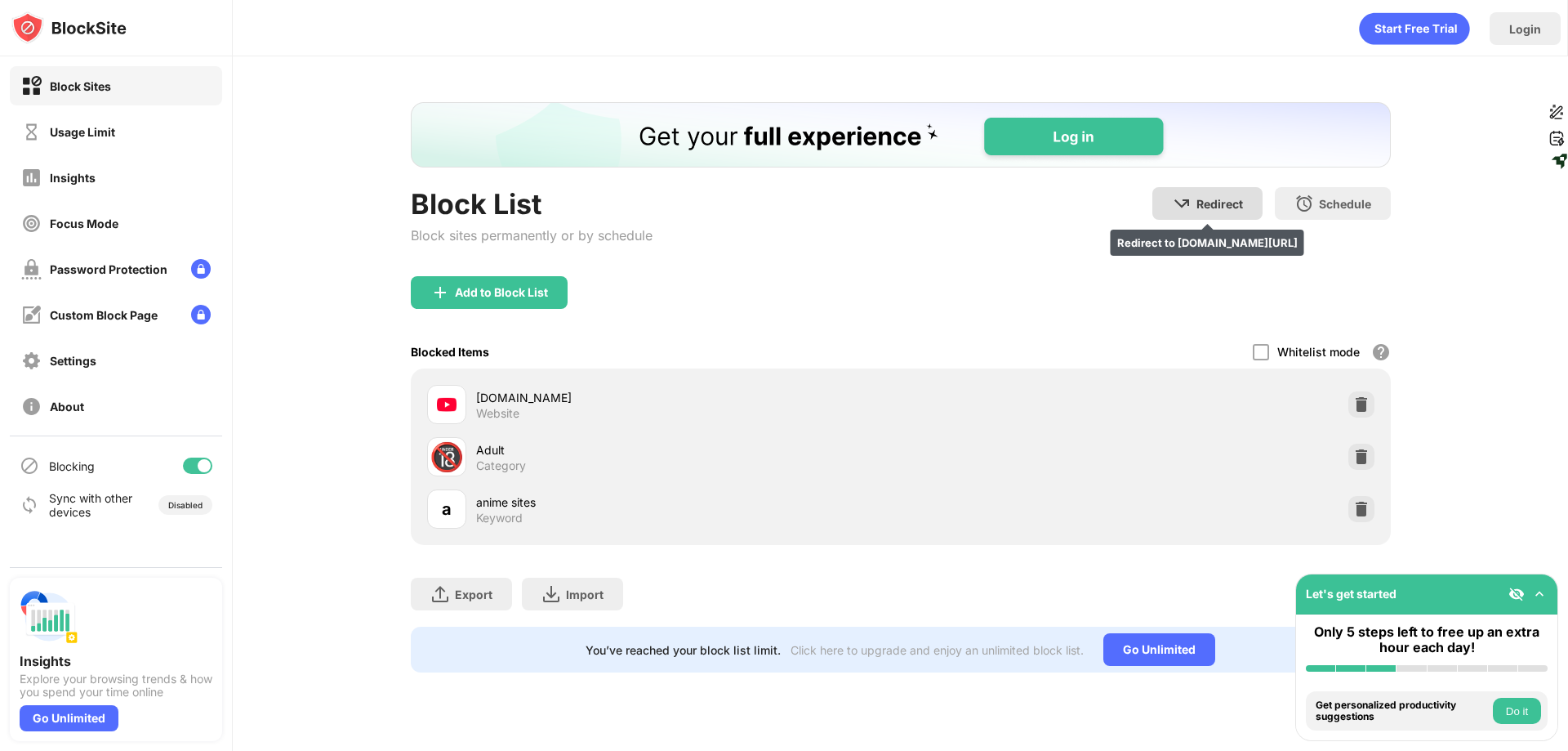
click at [1217, 207] on div "Redirect" at bounding box center [1220, 204] width 47 height 14
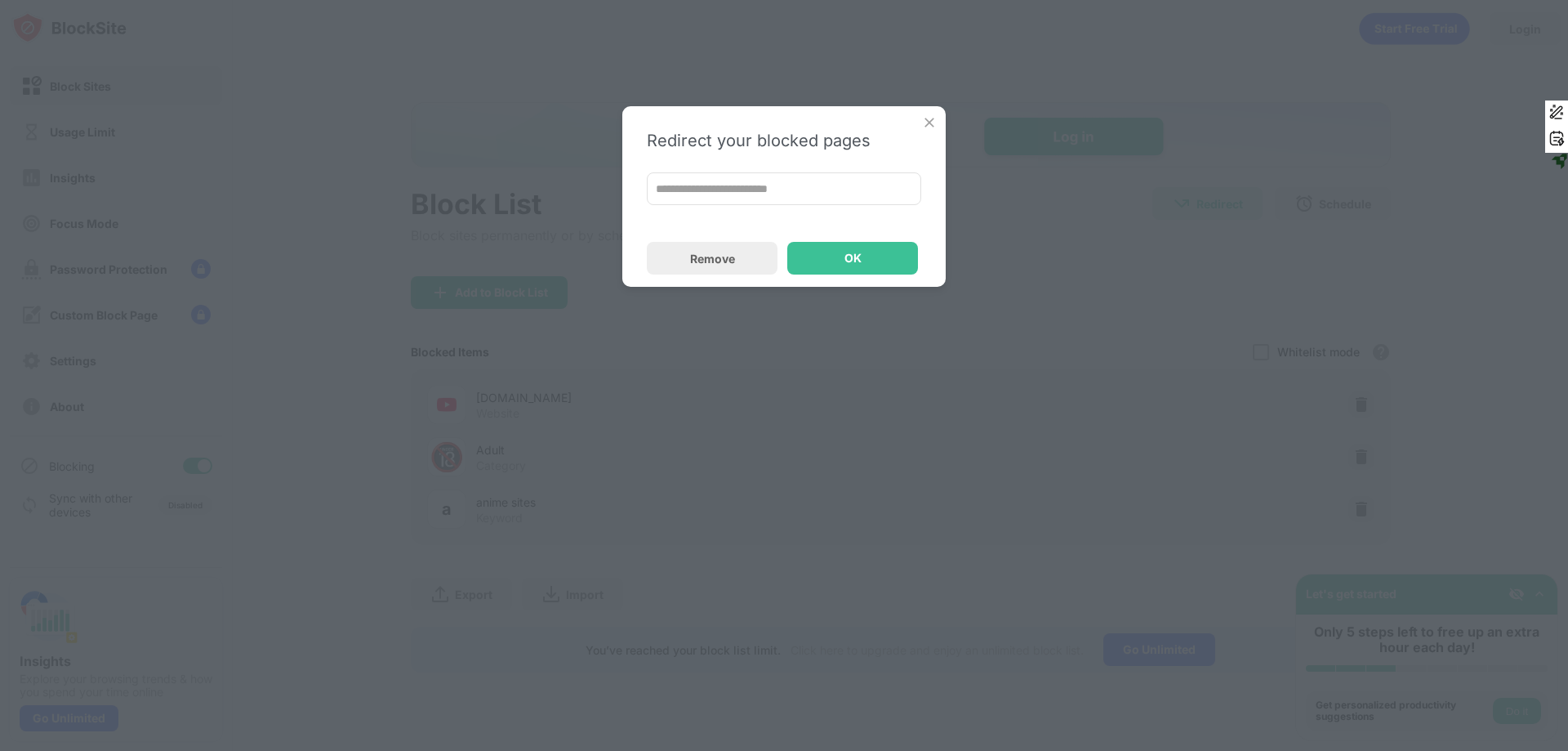
drag, startPoint x: 931, startPoint y: 125, endPoint x: 519, endPoint y: 22, distance: 424.7
click at [931, 125] on img at bounding box center [929, 122] width 16 height 16
